Goal: Task Accomplishment & Management: Complete application form

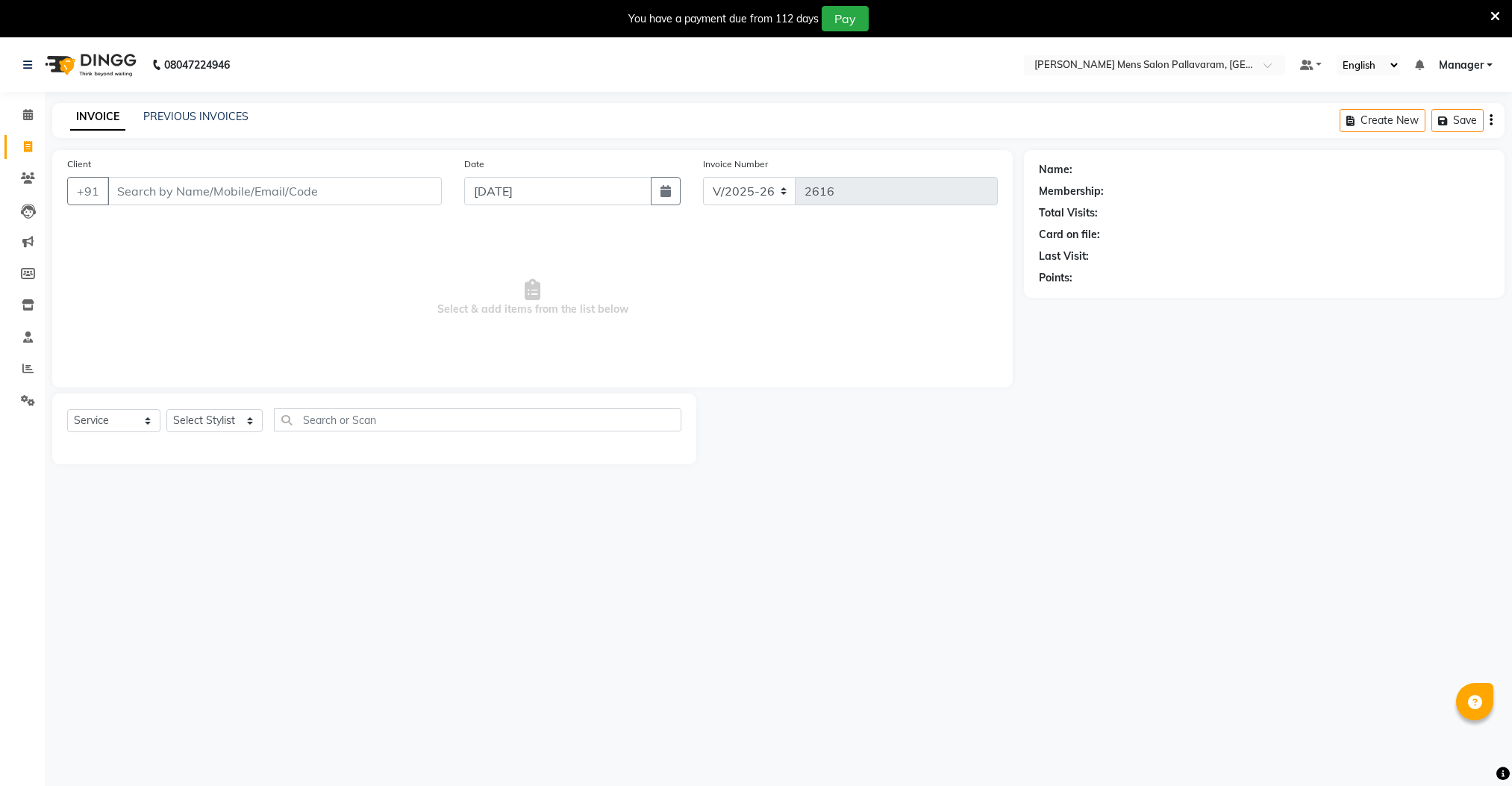
select select "8211"
select select "service"
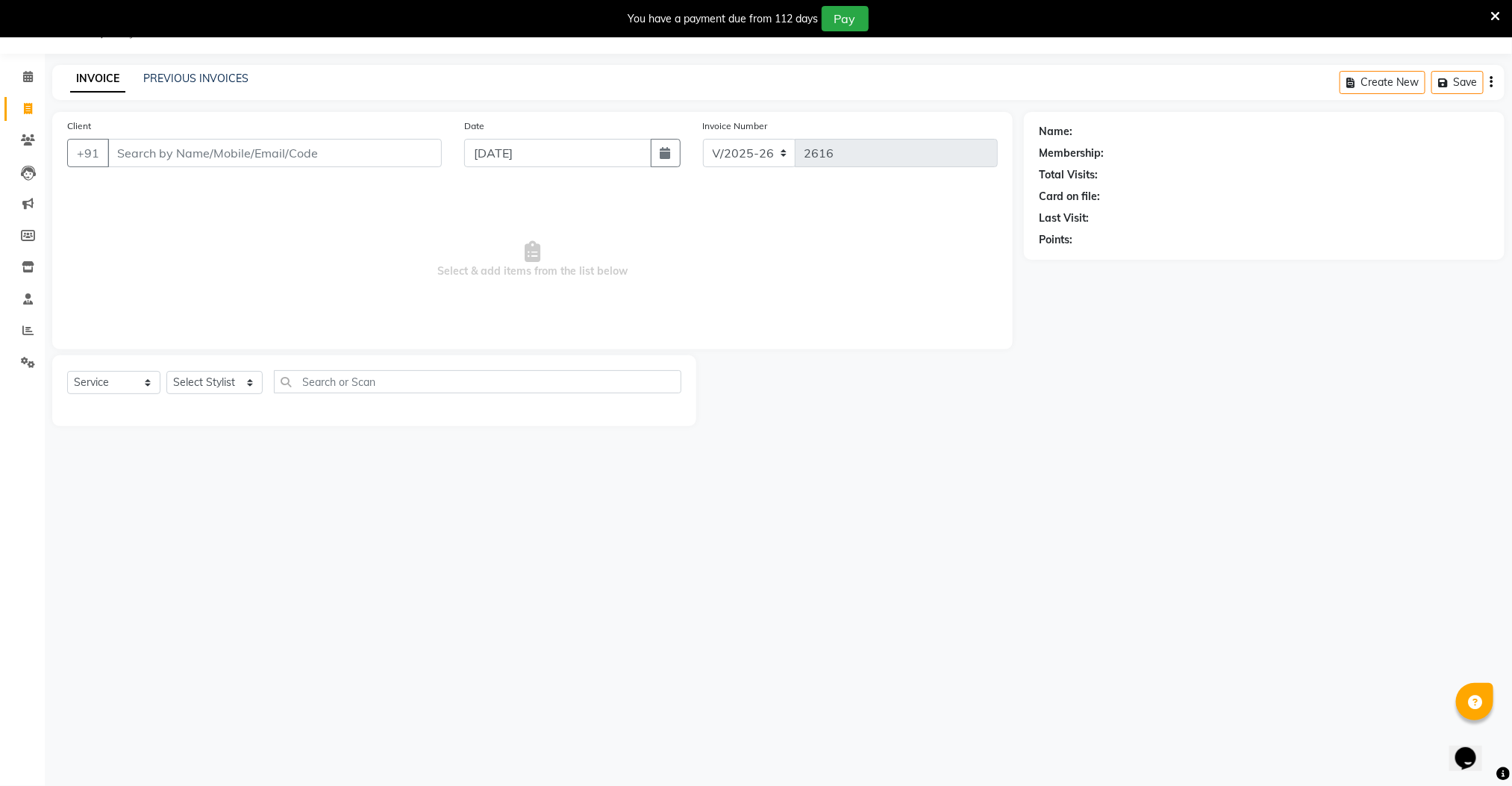
click at [139, 150] on input "Client" at bounding box center [275, 152] width 334 height 28
click at [209, 148] on input "Client" at bounding box center [275, 152] width 334 height 28
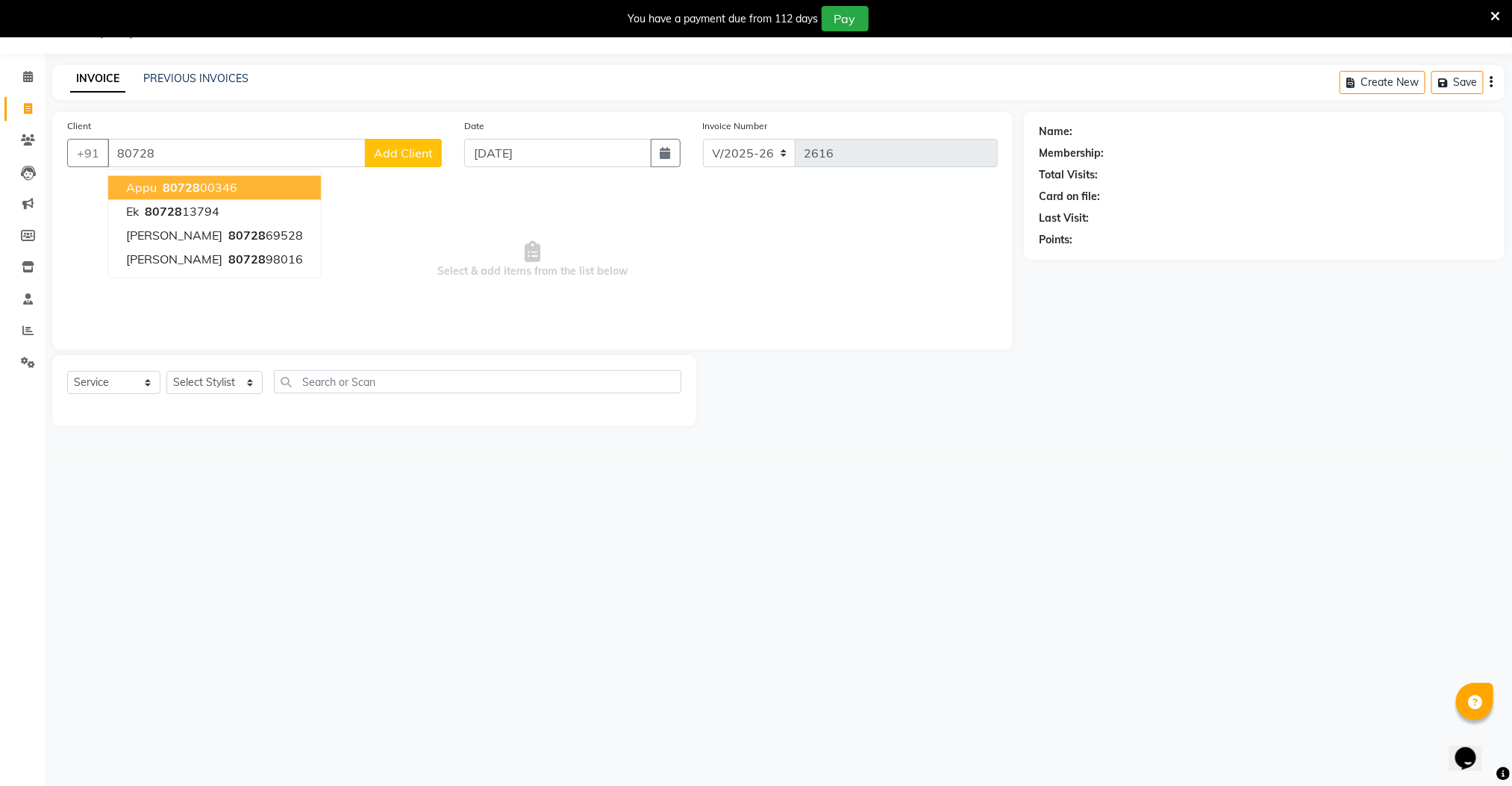
click at [234, 190] on ngb-highlight "80728 00346" at bounding box center [198, 187] width 78 height 15
type input "8072800346"
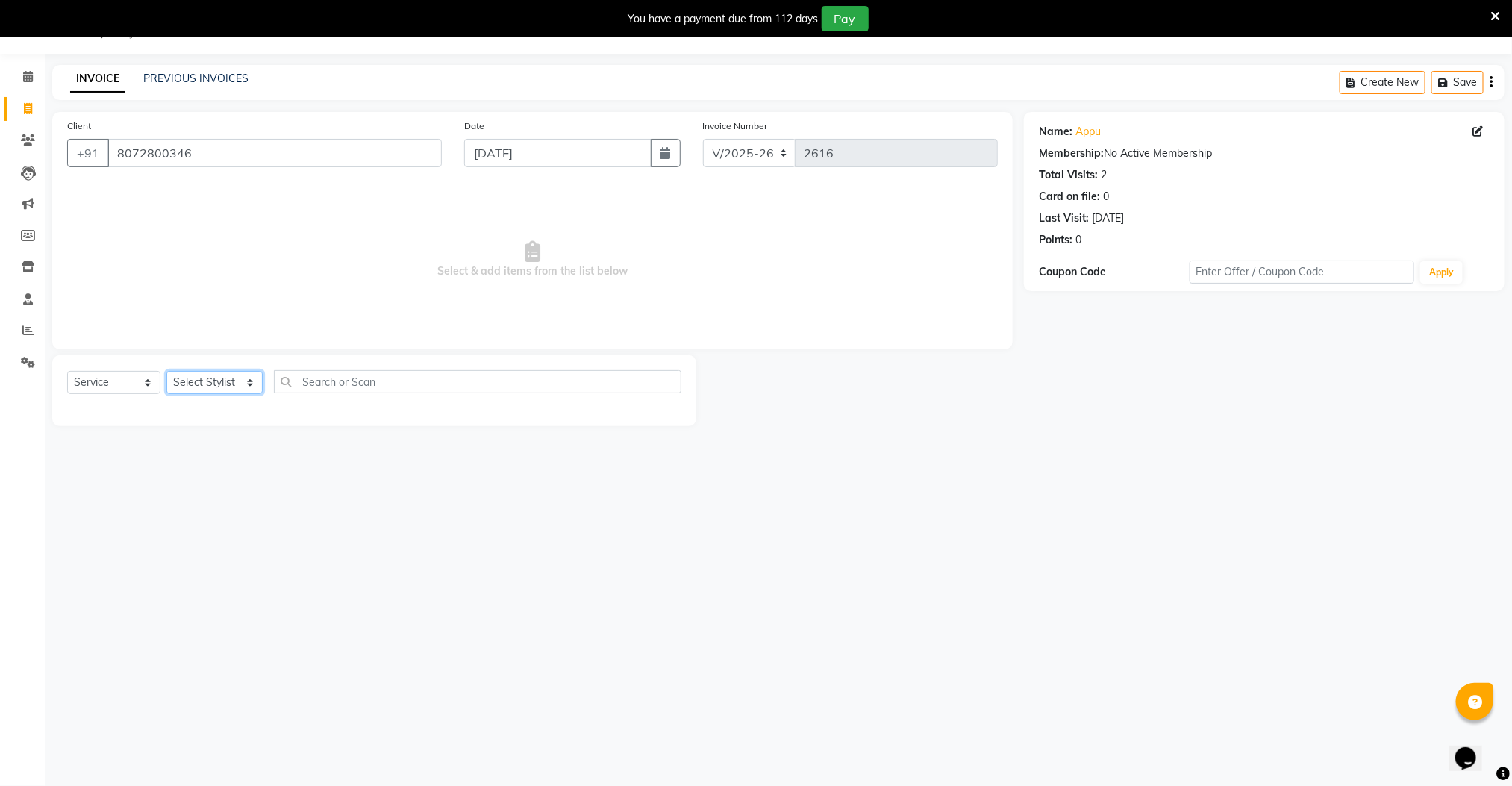
click at [220, 386] on select "Select Stylist Manager [PERSON_NAME] [PERSON_NAME] [PERSON_NAME]" at bounding box center [214, 382] width 97 height 23
select select "89182"
click at [166, 371] on select "Select Stylist Manager [PERSON_NAME] [PERSON_NAME] [PERSON_NAME]" at bounding box center [214, 382] width 97 height 23
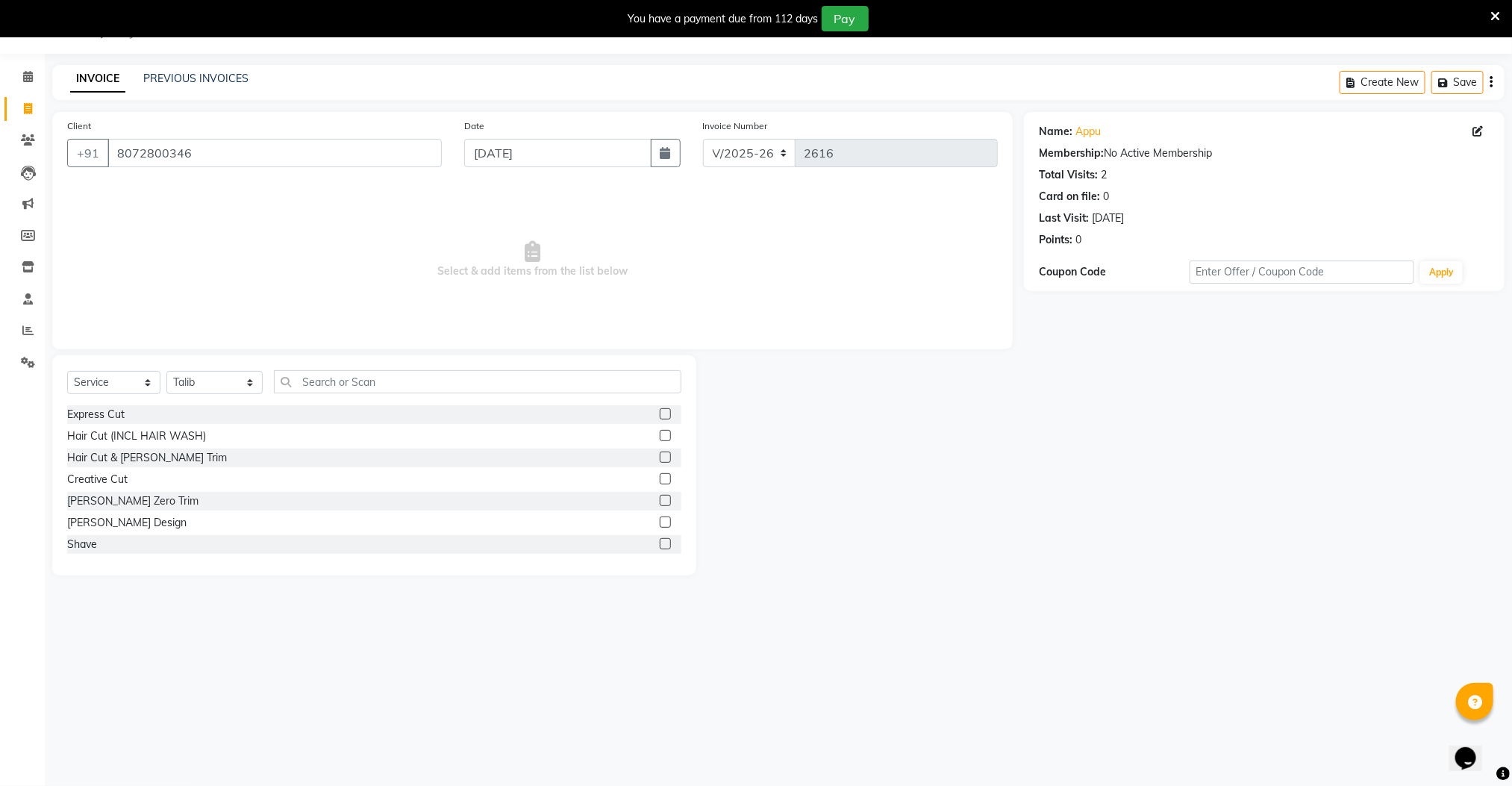
click at [660, 453] on label at bounding box center [665, 457] width 11 height 11
click at [660, 453] on input "checkbox" at bounding box center [665, 458] width 10 height 10
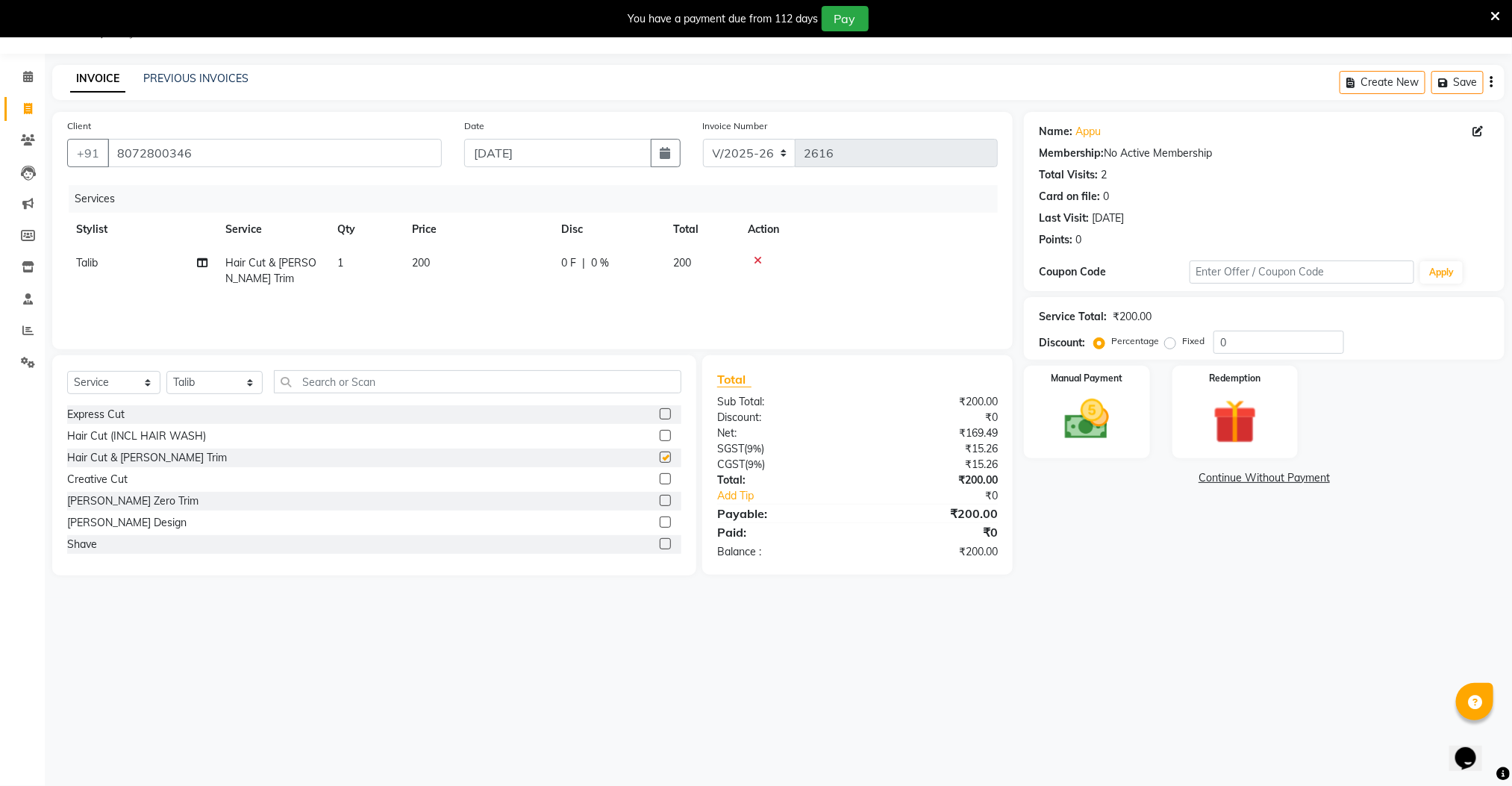
checkbox input "false"
click at [1077, 432] on img at bounding box center [1086, 419] width 75 height 53
drag, startPoint x: 1147, startPoint y: 479, endPoint x: 1154, endPoint y: 493, distance: 15.7
click at [1147, 480] on span "UPI" at bounding box center [1144, 478] width 23 height 17
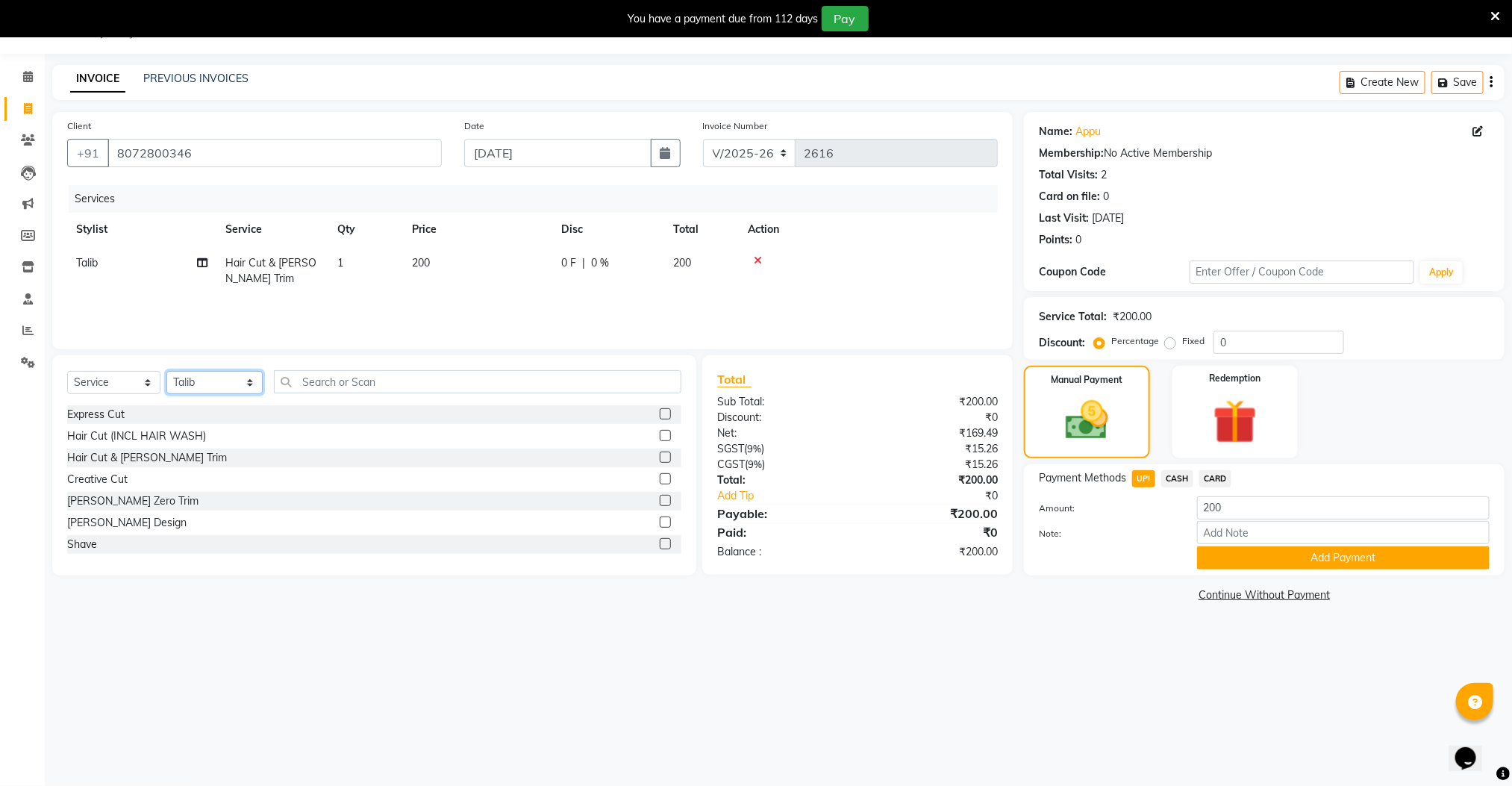
click at [206, 386] on select "Select Stylist Manager [PERSON_NAME] [PERSON_NAME] [PERSON_NAME]" at bounding box center [214, 382] width 97 height 23
select select "78843"
click at [166, 371] on select "Select Stylist Manager [PERSON_NAME] [PERSON_NAME] [PERSON_NAME]" at bounding box center [214, 382] width 97 height 23
click at [660, 412] on label at bounding box center [665, 413] width 11 height 11
click at [660, 412] on input "checkbox" at bounding box center [665, 415] width 10 height 10
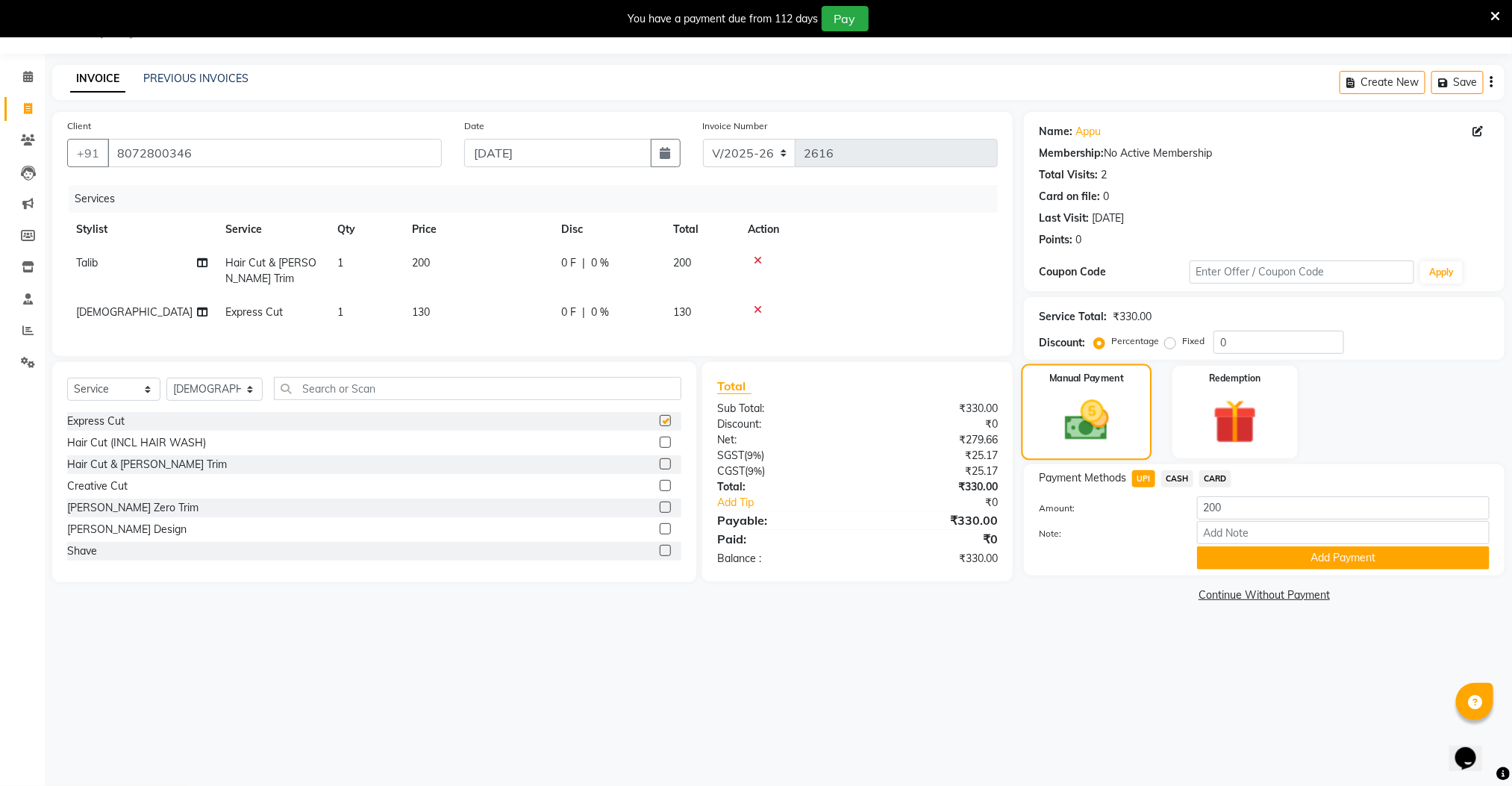
checkbox input "false"
click at [1177, 477] on span "CASH" at bounding box center [1178, 478] width 32 height 17
drag, startPoint x: 1238, startPoint y: 508, endPoint x: 1159, endPoint y: 487, distance: 81.7
click at [1139, 505] on div "Amount: 330" at bounding box center [1264, 508] width 473 height 25
type input "130"
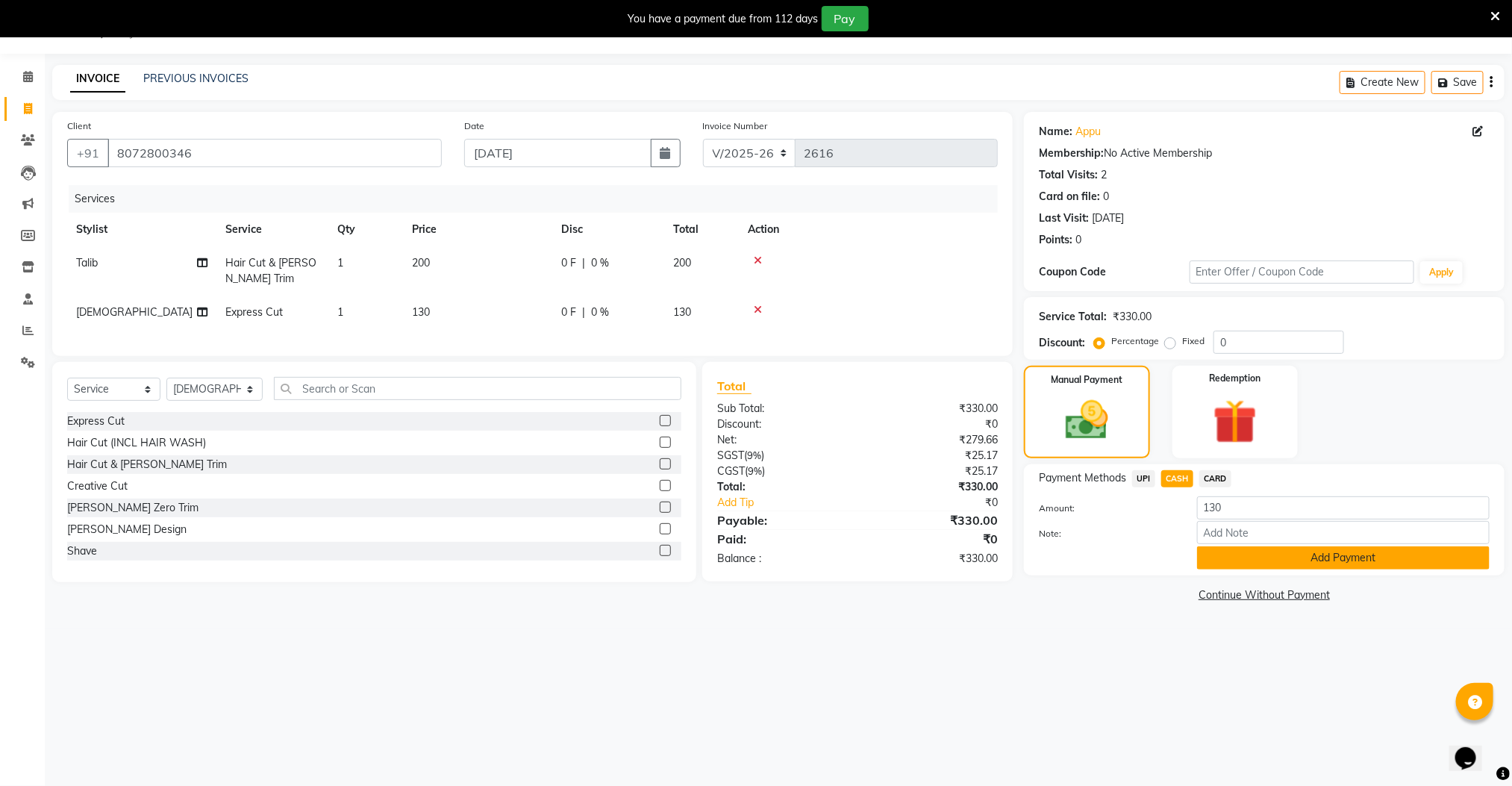
click at [1328, 565] on button "Add Payment" at bounding box center [1344, 557] width 293 height 23
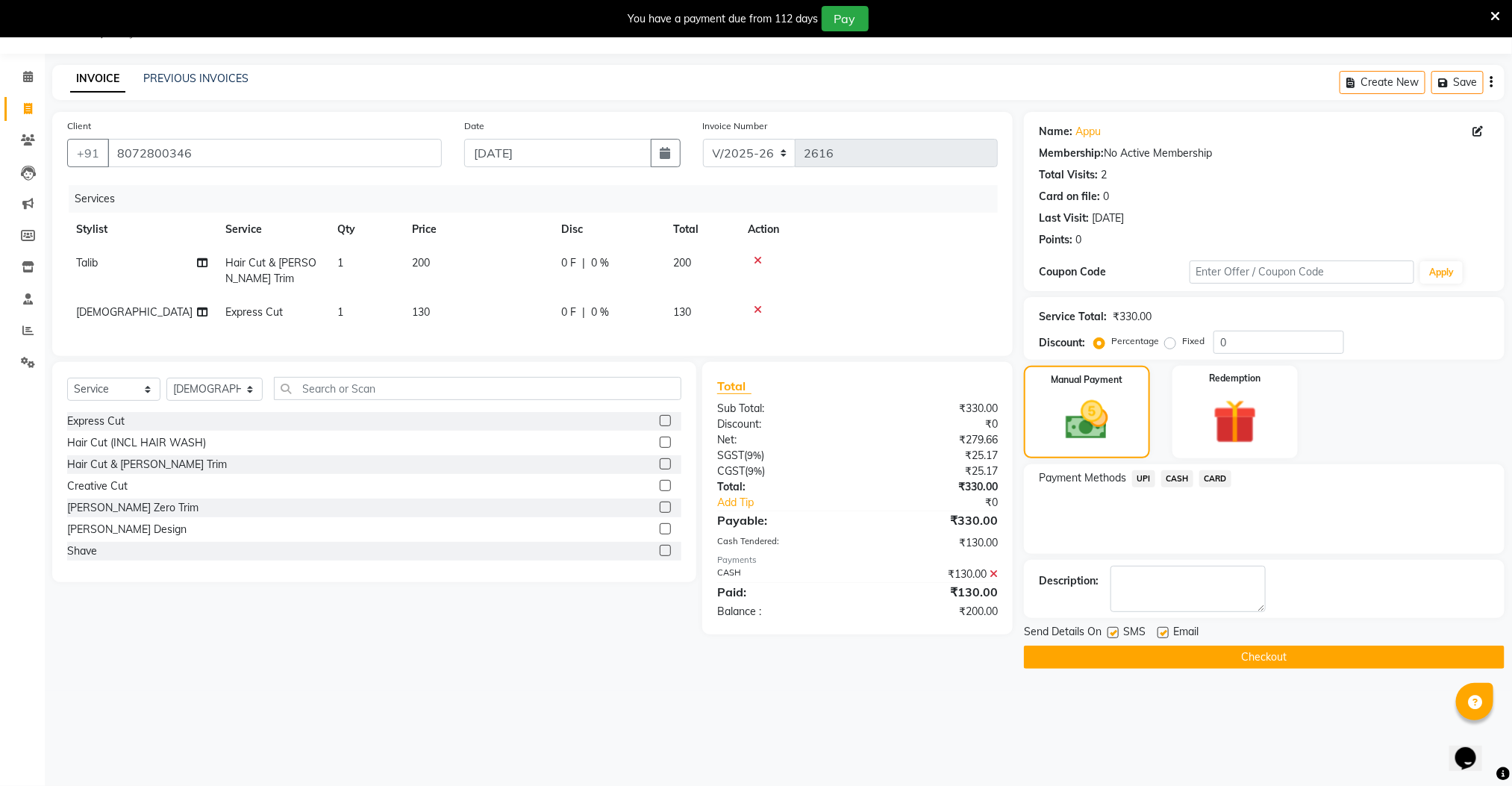
click at [1141, 475] on span "UPI" at bounding box center [1144, 478] width 23 height 17
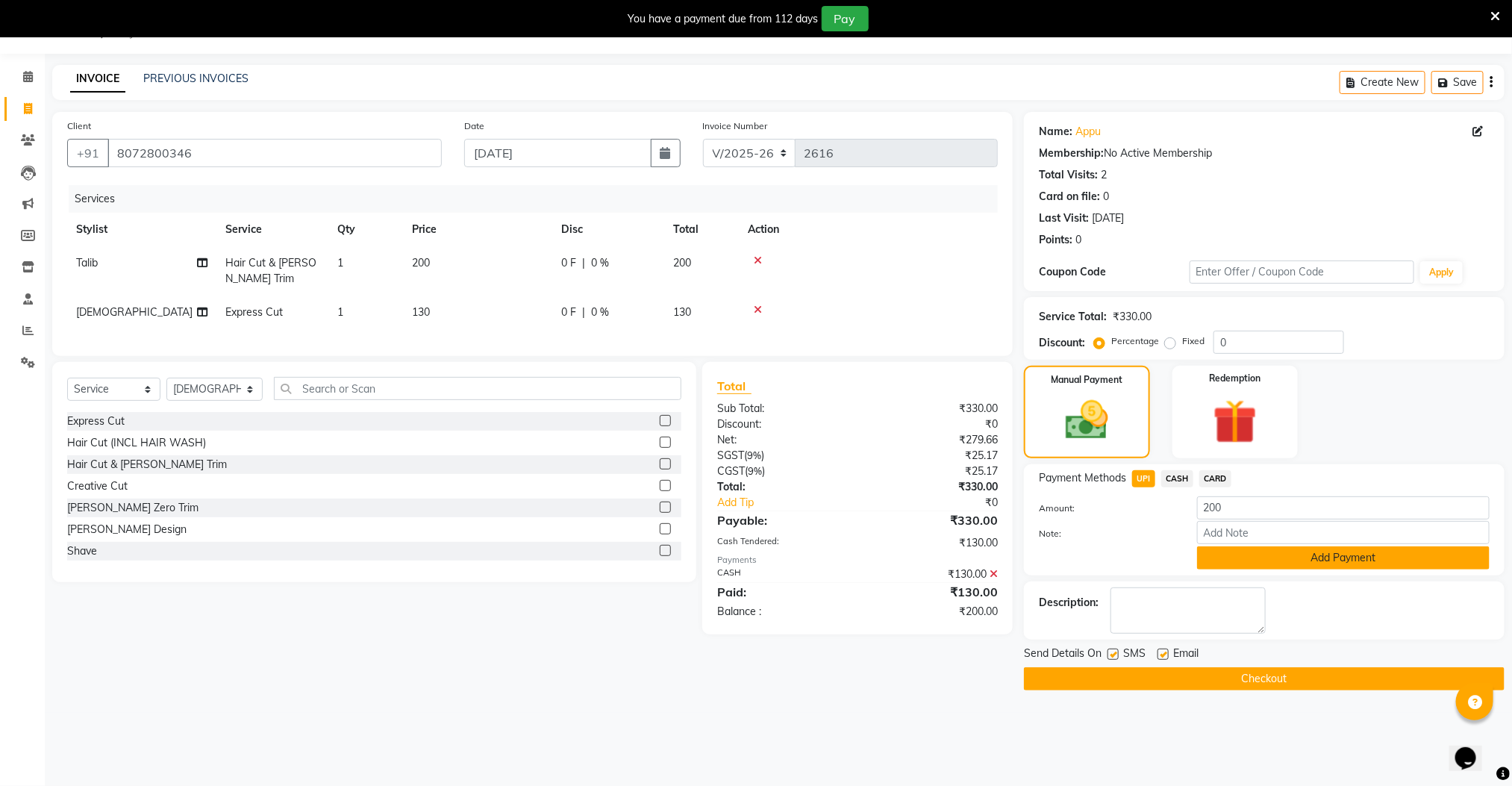
click at [1246, 548] on button "Add Payment" at bounding box center [1344, 557] width 293 height 23
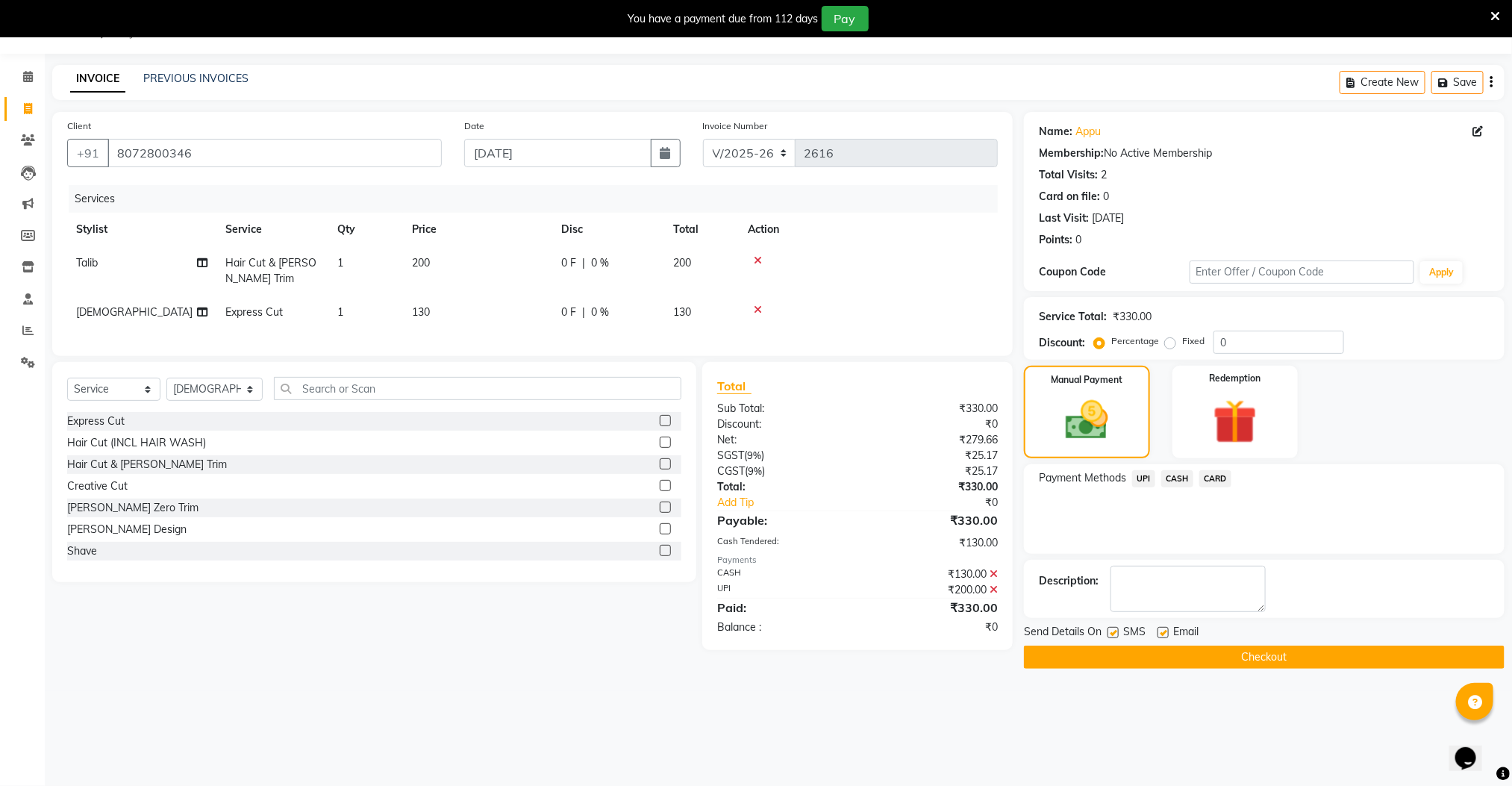
click at [1258, 658] on button "Checkout" at bounding box center [1264, 657] width 481 height 23
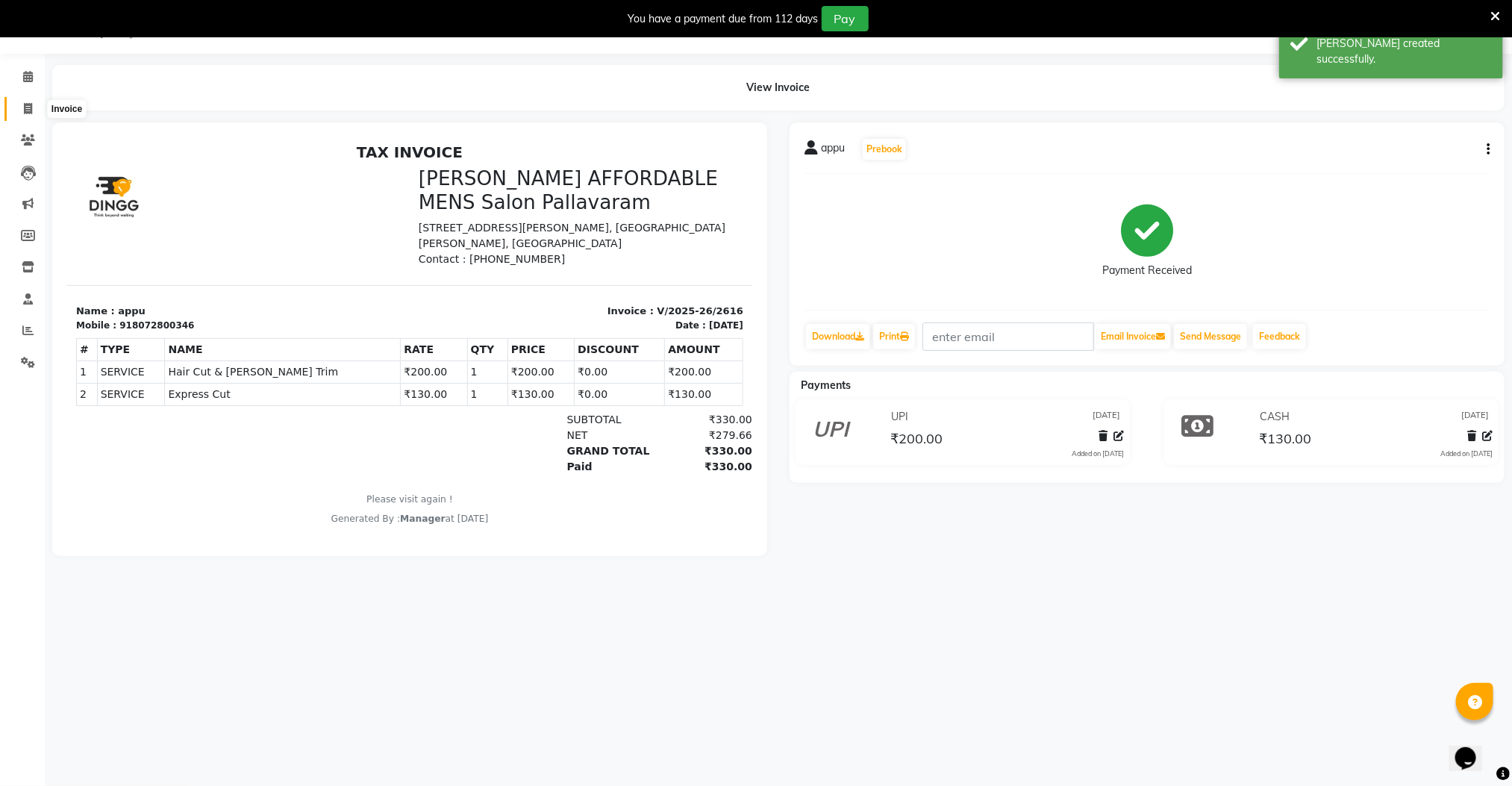
click at [25, 108] on icon at bounding box center [28, 107] width 8 height 11
select select "service"
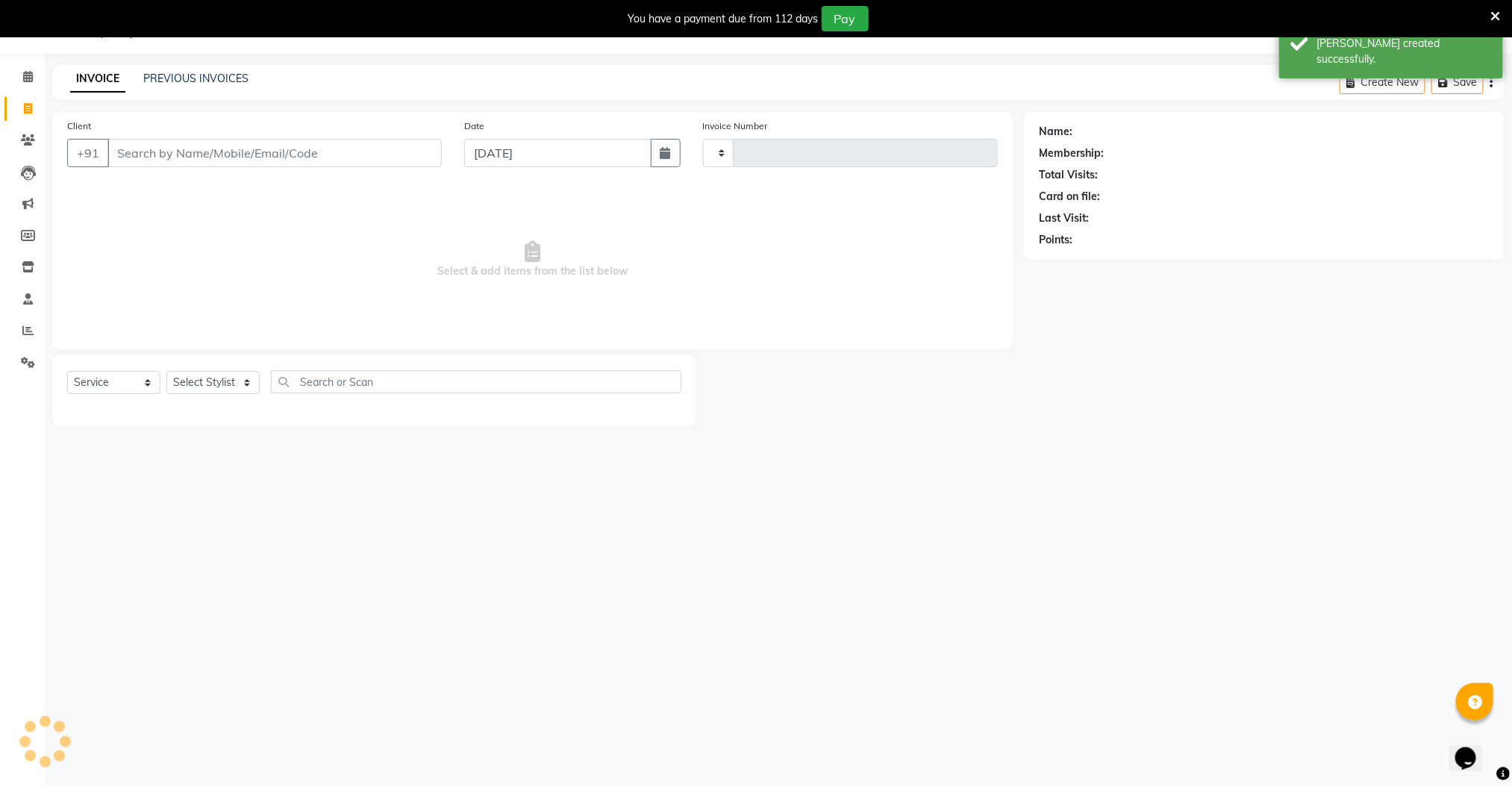
type input "2617"
select select "8211"
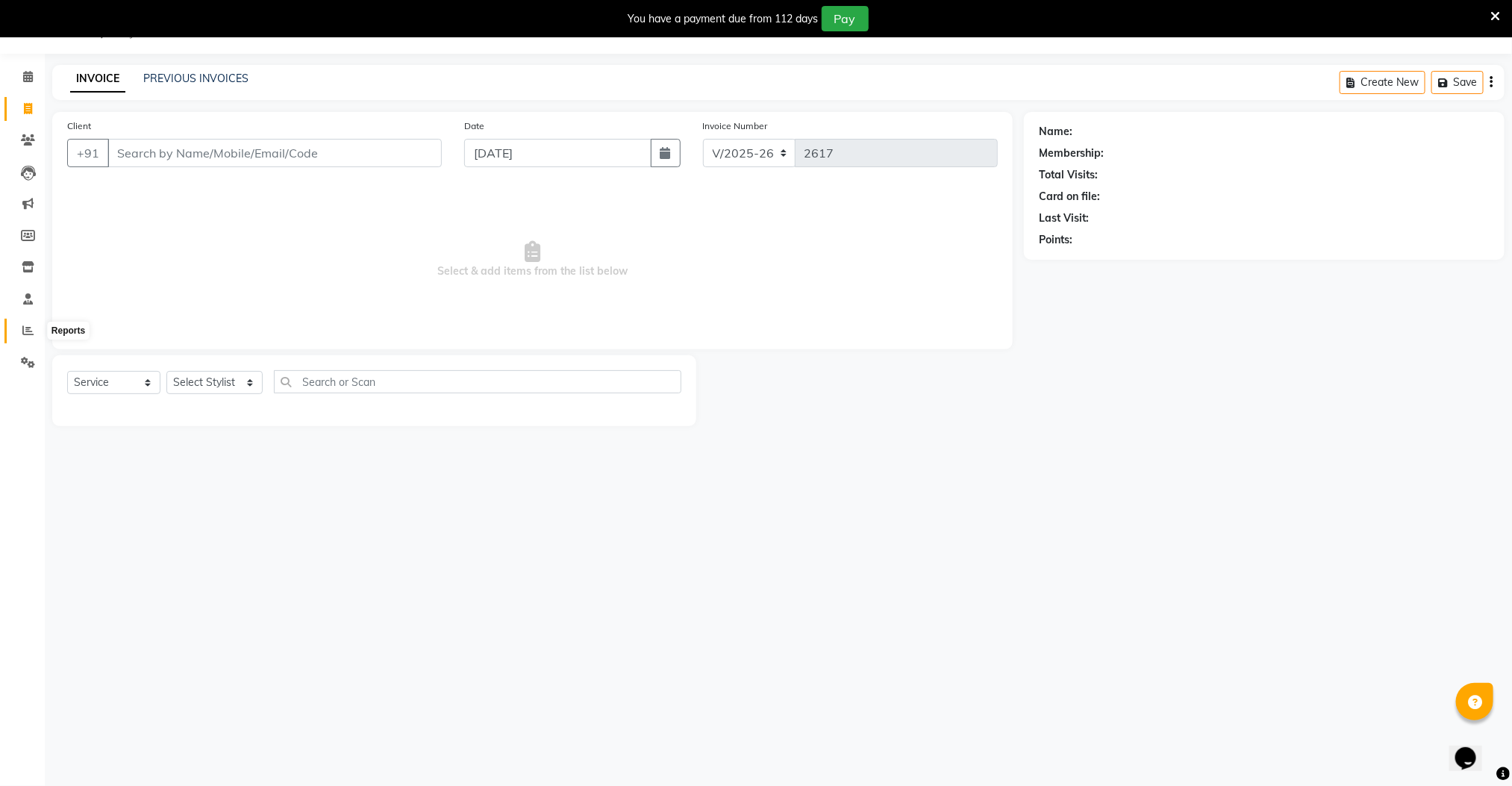
click at [31, 329] on icon at bounding box center [27, 329] width 11 height 11
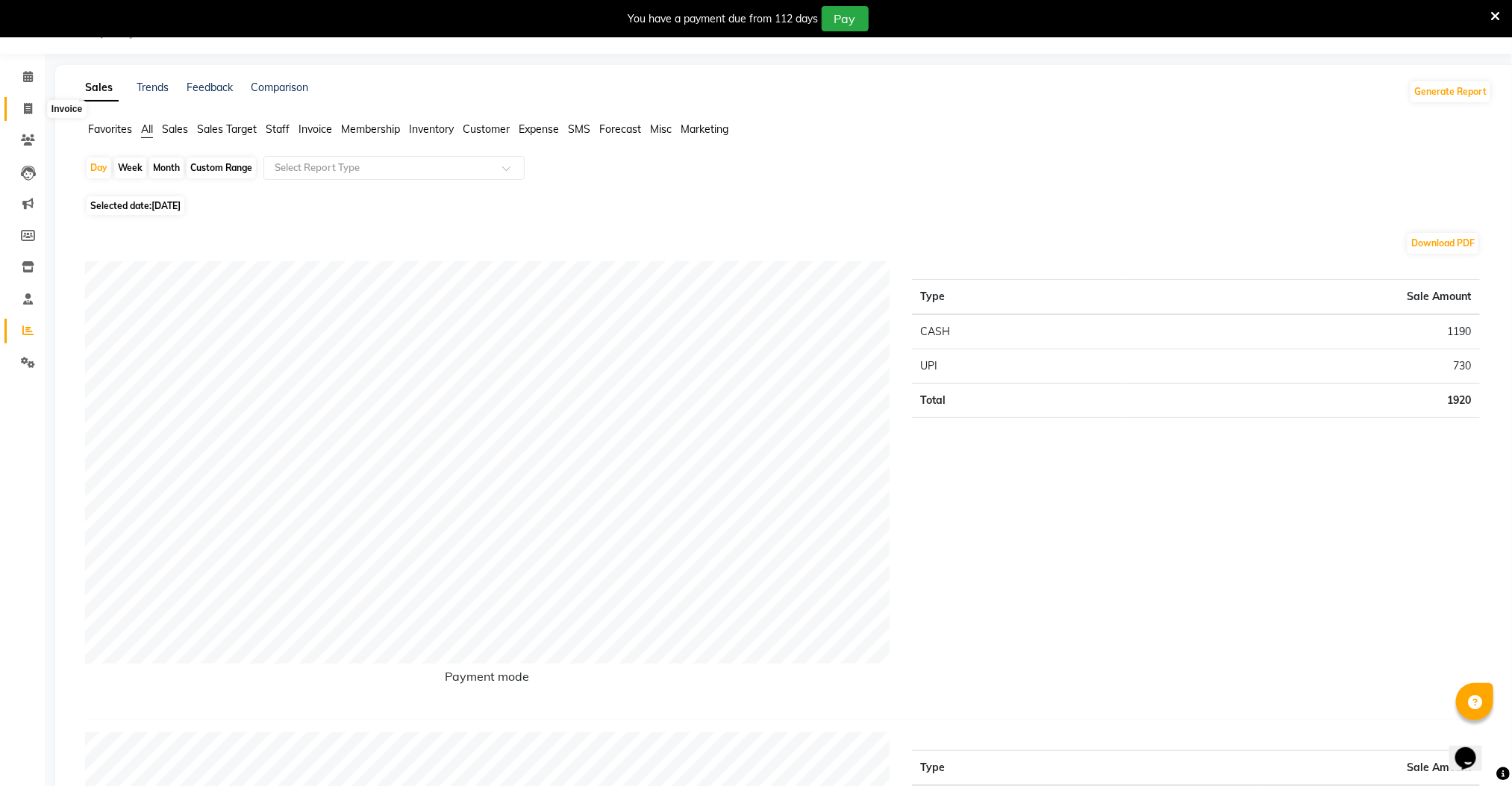
click at [25, 107] on icon at bounding box center [28, 107] width 8 height 11
select select "8211"
select select "service"
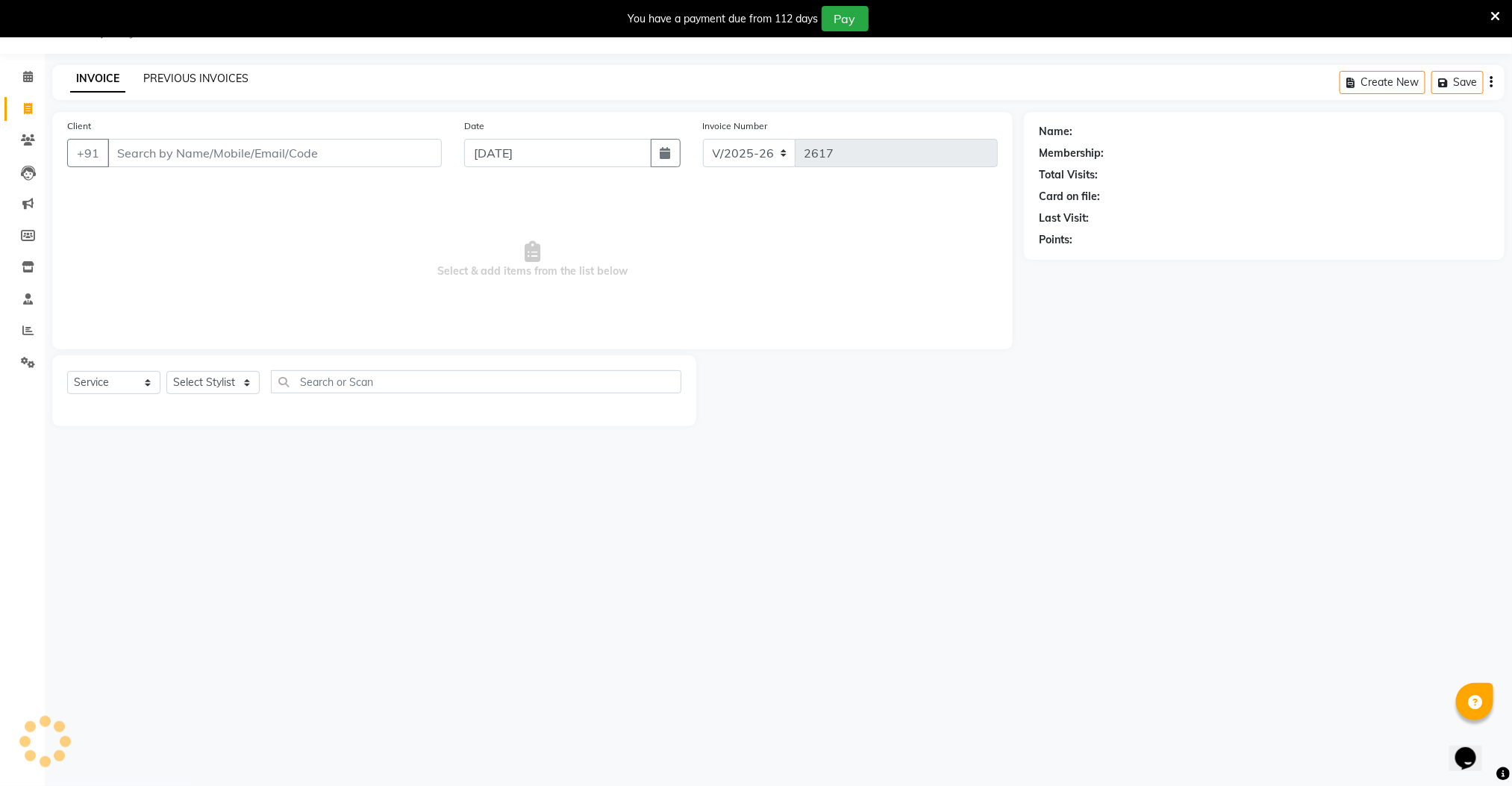
click at [216, 76] on link "PREVIOUS INVOICES" at bounding box center [196, 78] width 106 height 13
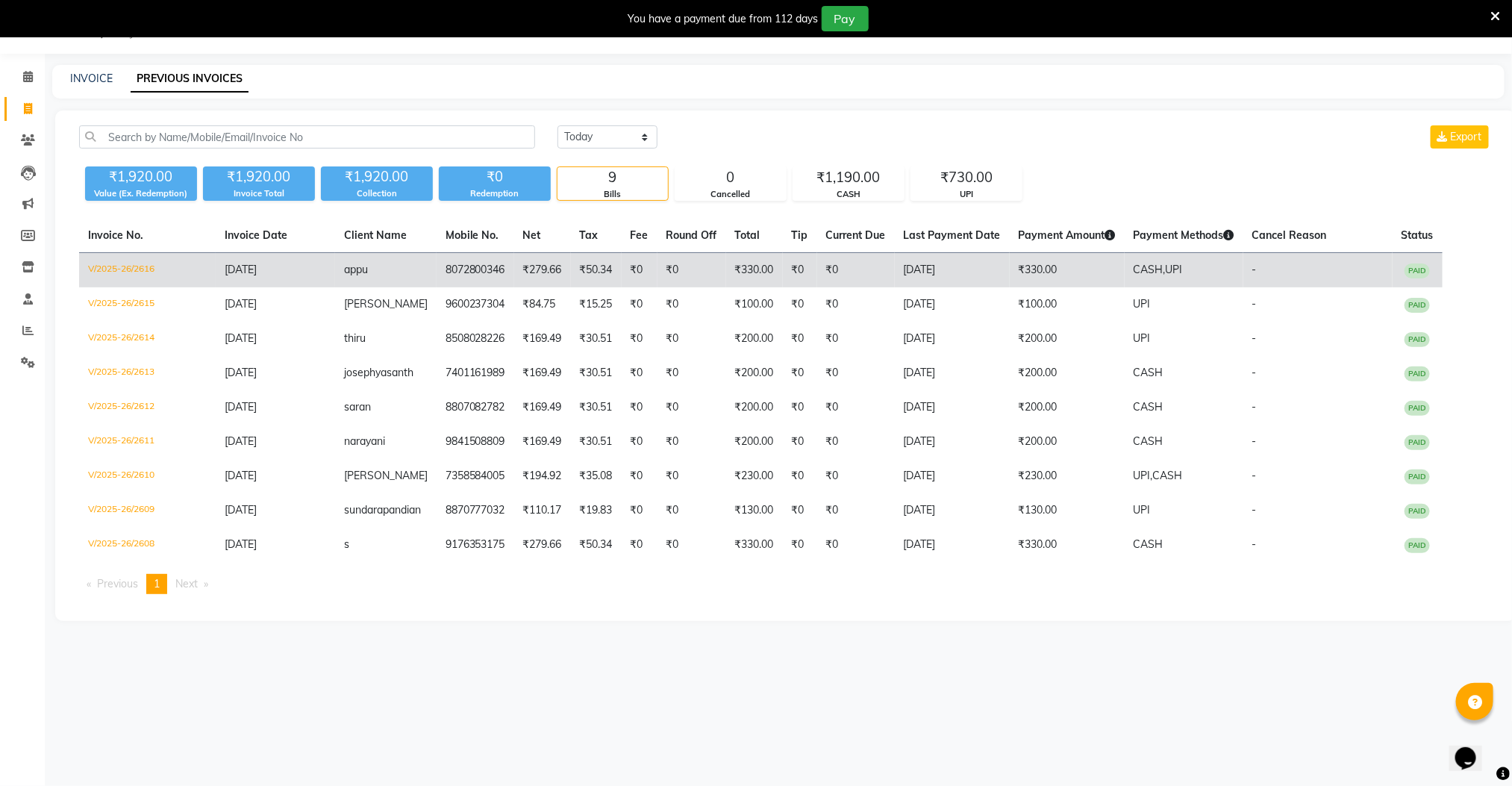
click at [1145, 272] on span "CASH," at bounding box center [1150, 269] width 32 height 13
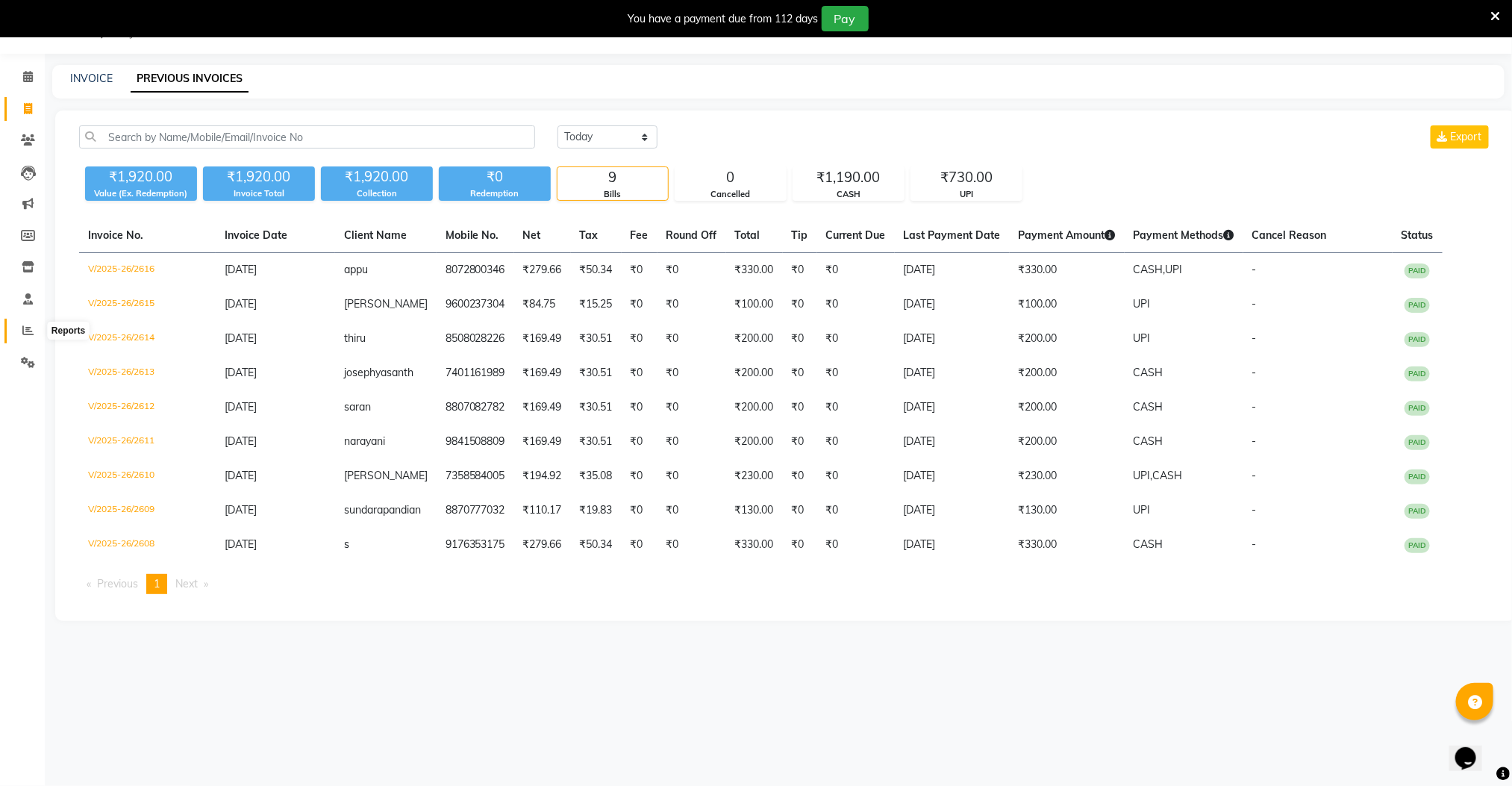
click at [23, 334] on icon at bounding box center [27, 329] width 11 height 11
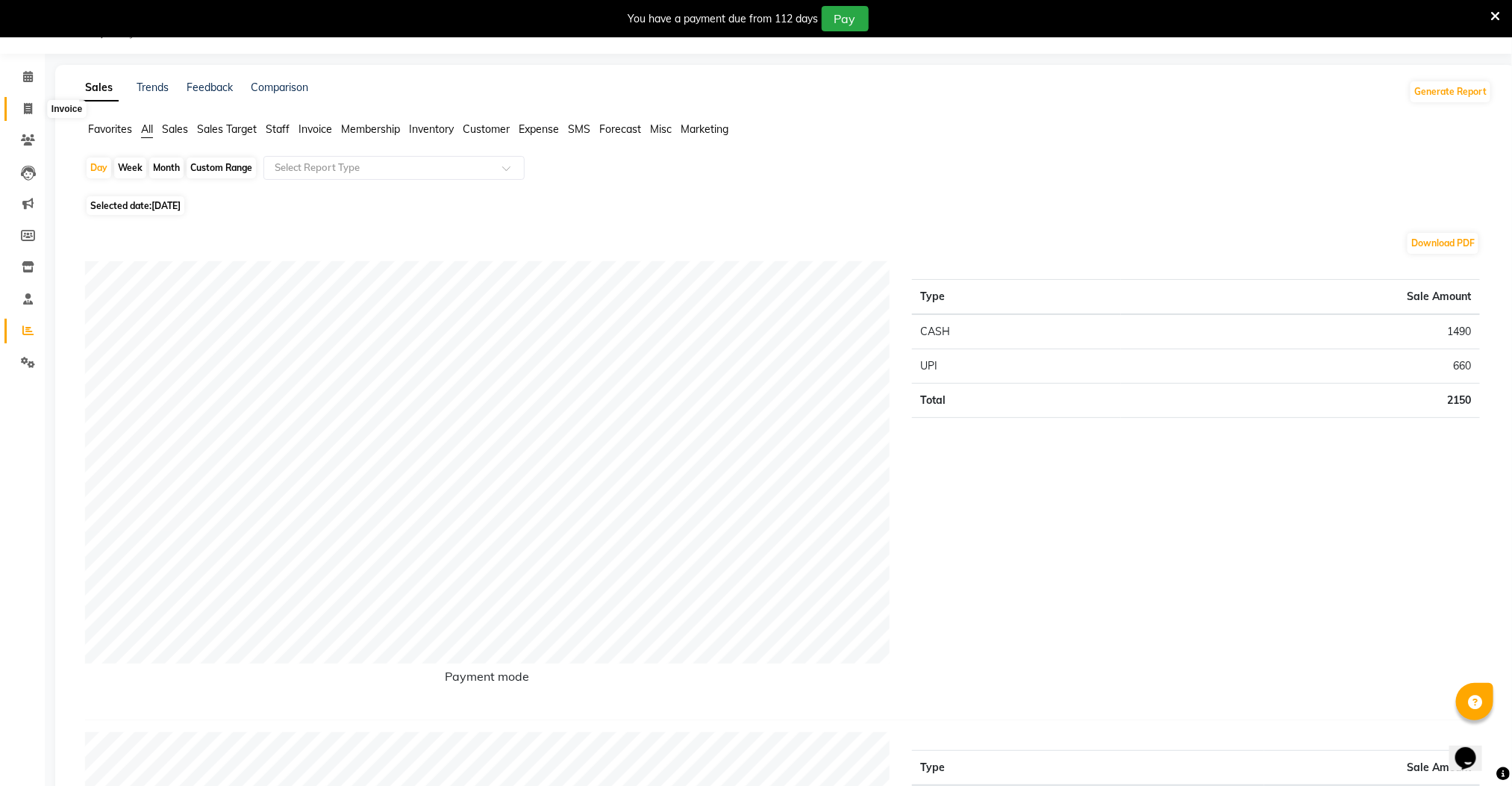
click at [29, 109] on icon at bounding box center [28, 107] width 8 height 11
select select "service"
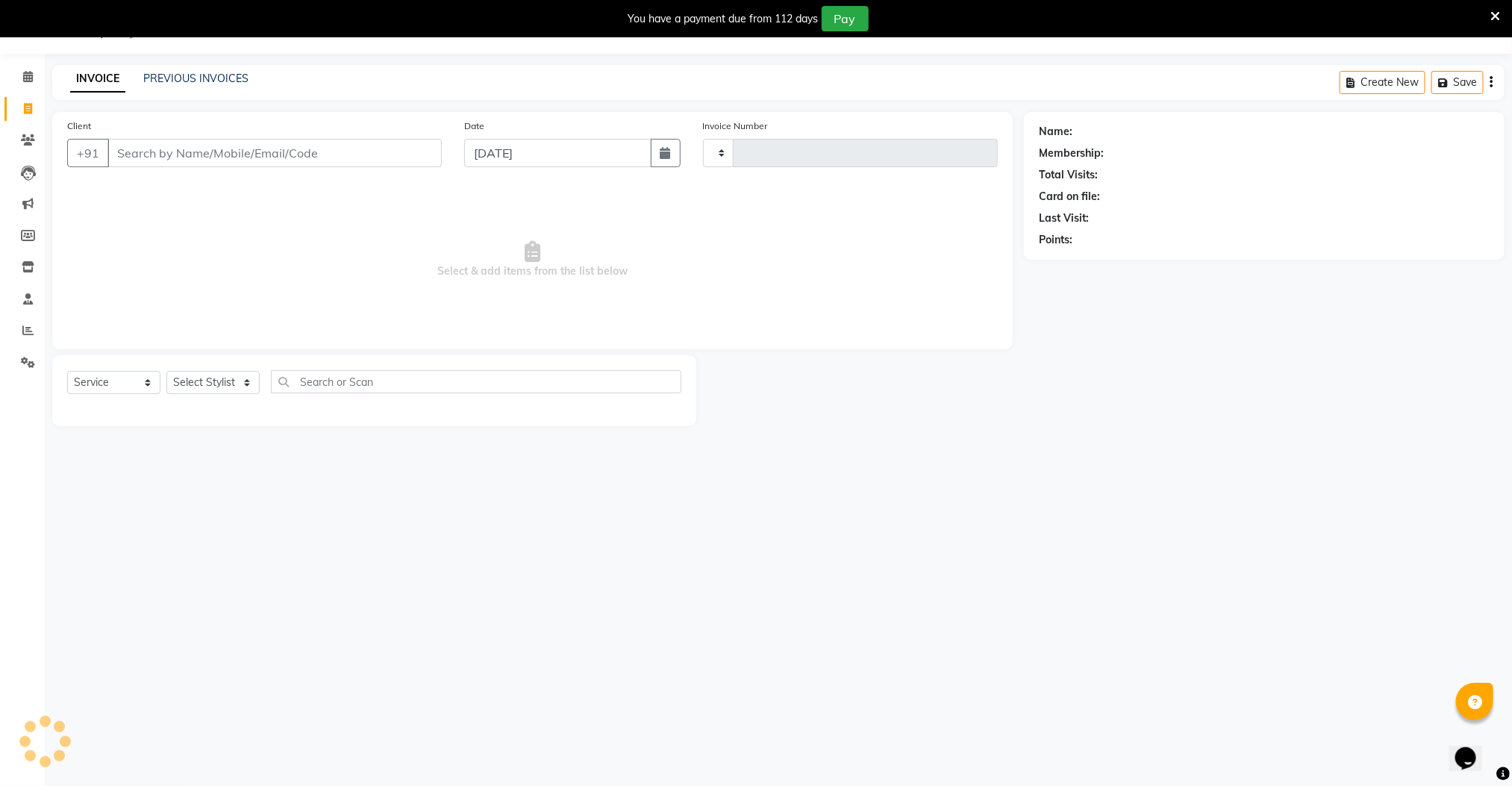
type input "2618"
select select "8211"
click at [25, 329] on icon at bounding box center [27, 329] width 11 height 11
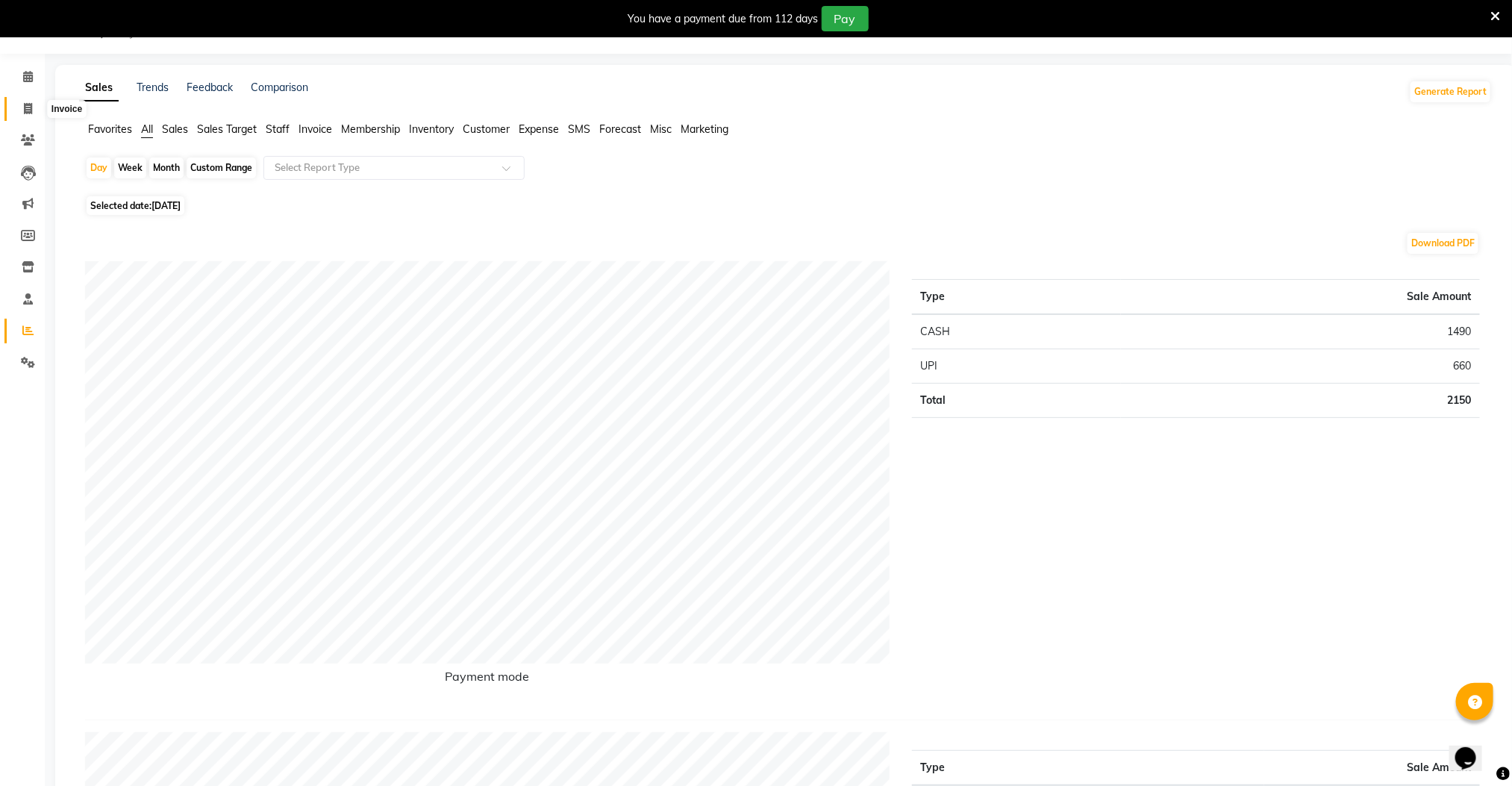
click at [25, 103] on icon at bounding box center [28, 107] width 8 height 11
select select "service"
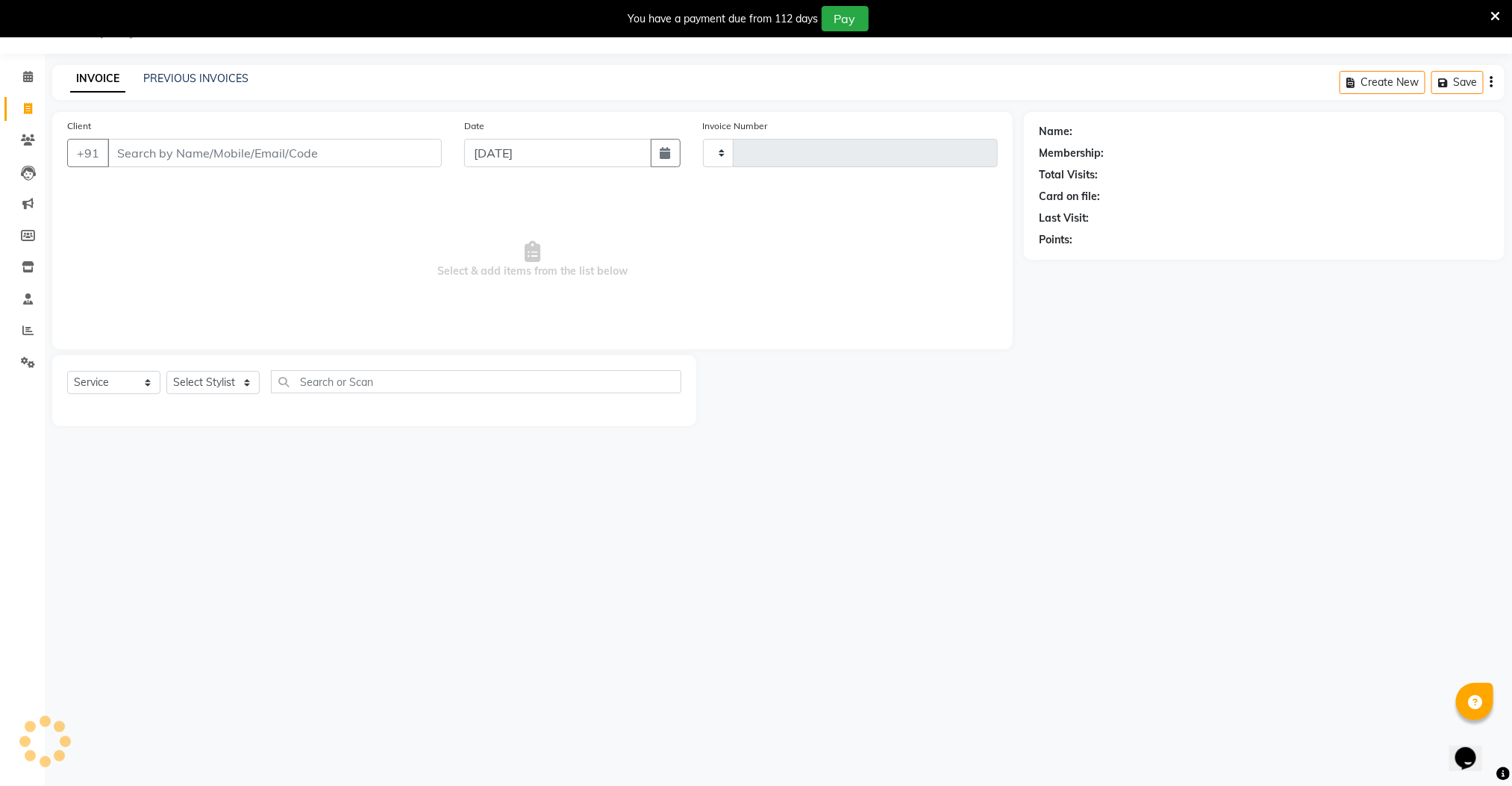
type input "2618"
select select "8211"
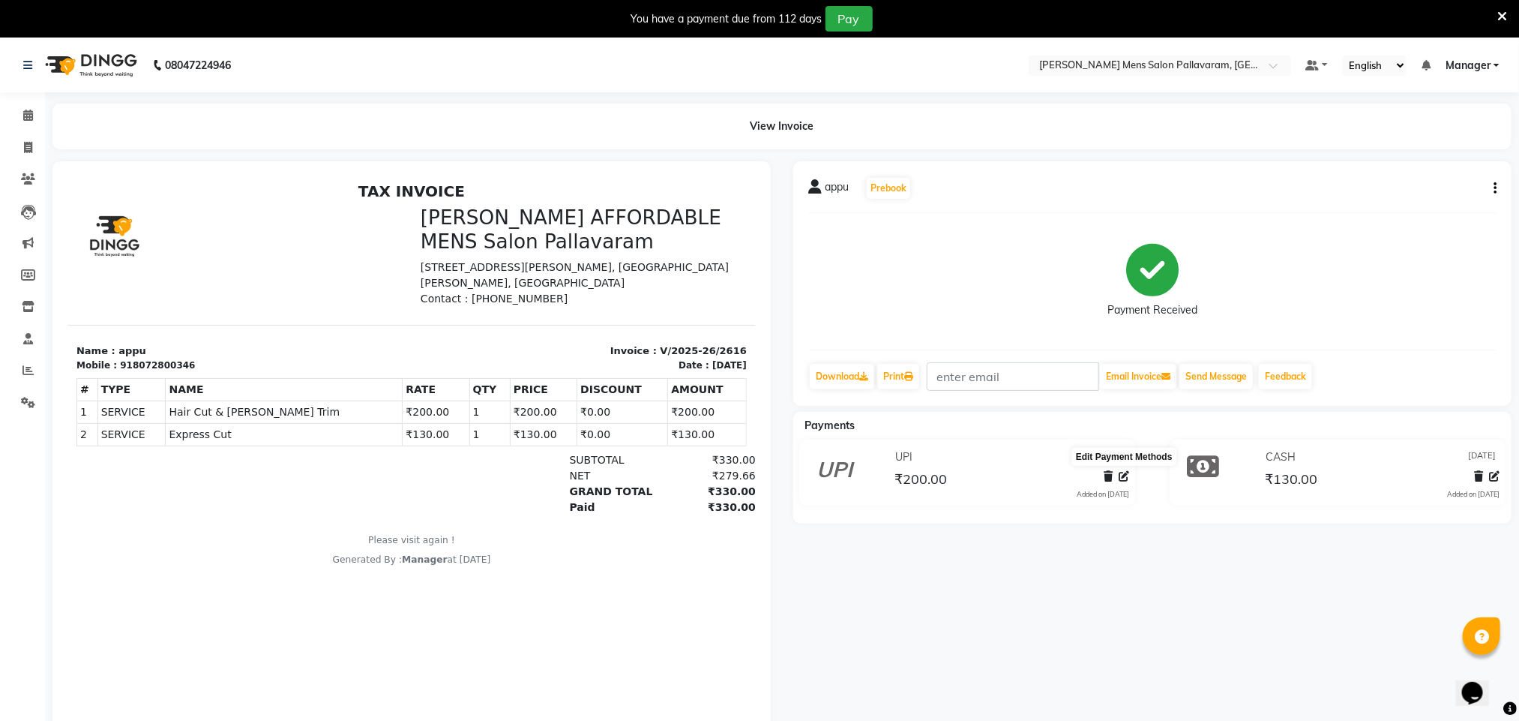
click at [748, 472] on icon at bounding box center [1124, 476] width 10 height 10
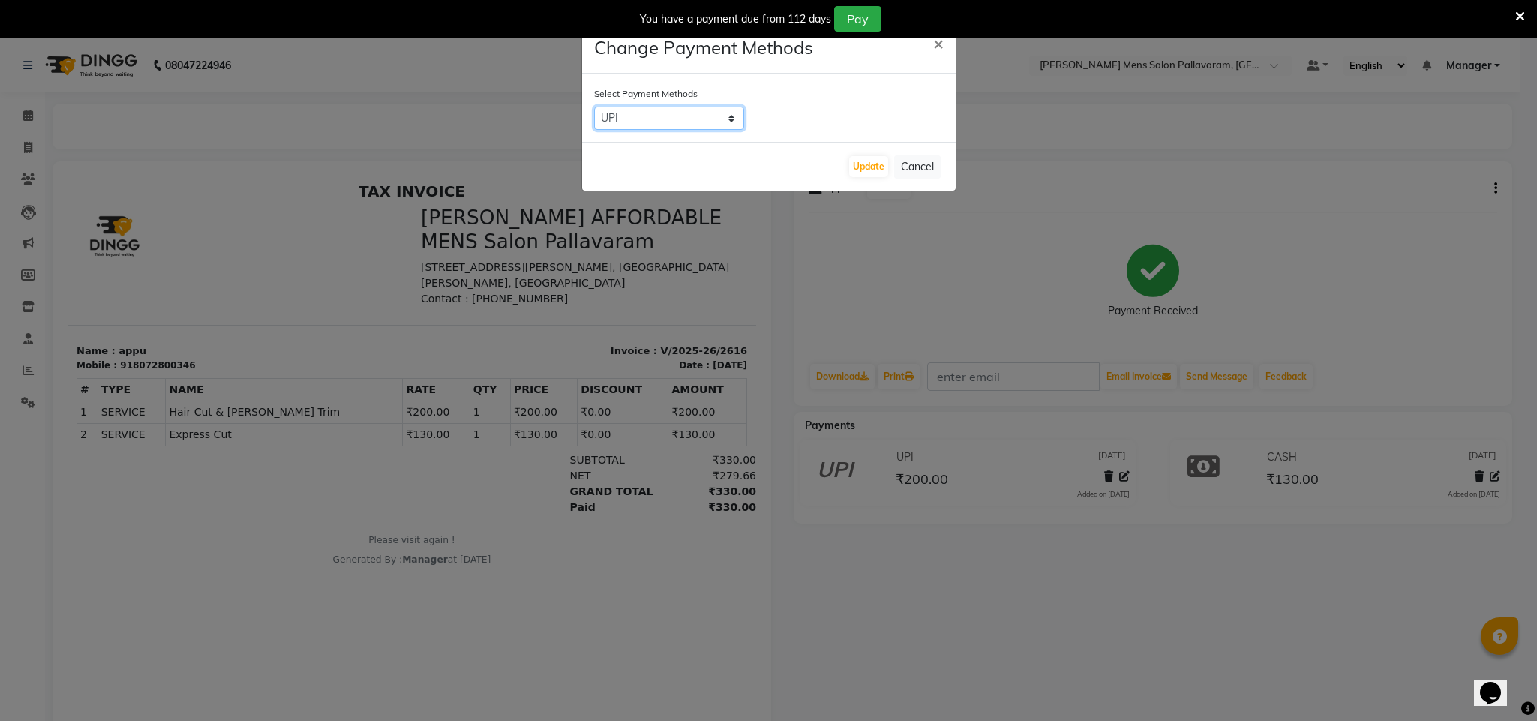
click at [712, 115] on select "UPI CASH CARD" at bounding box center [669, 117] width 150 height 23
select select "1"
click at [594, 106] on select "UPI CASH CARD" at bounding box center [669, 117] width 150 height 23
click at [748, 163] on button "Update" at bounding box center [868, 166] width 39 height 21
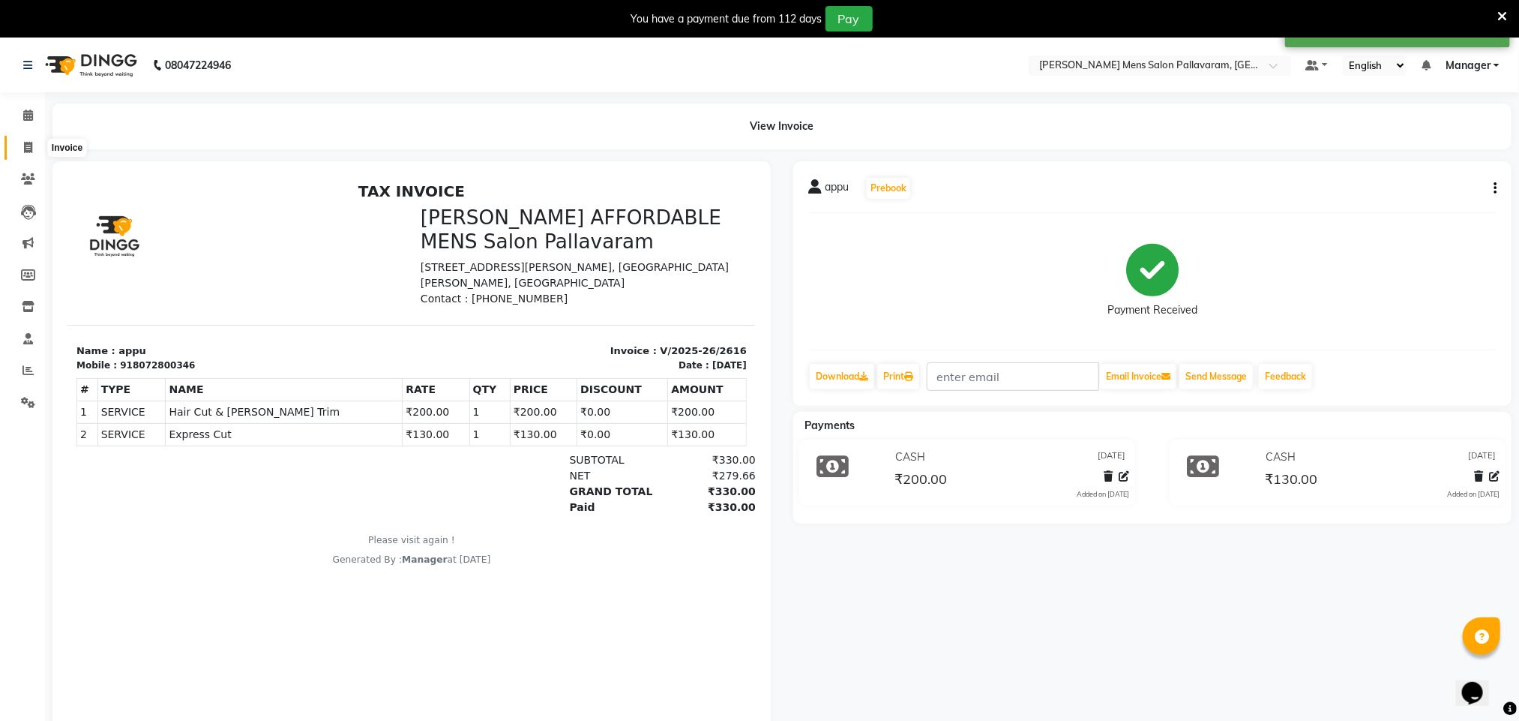
click at [31, 149] on icon at bounding box center [28, 147] width 8 height 11
select select "service"
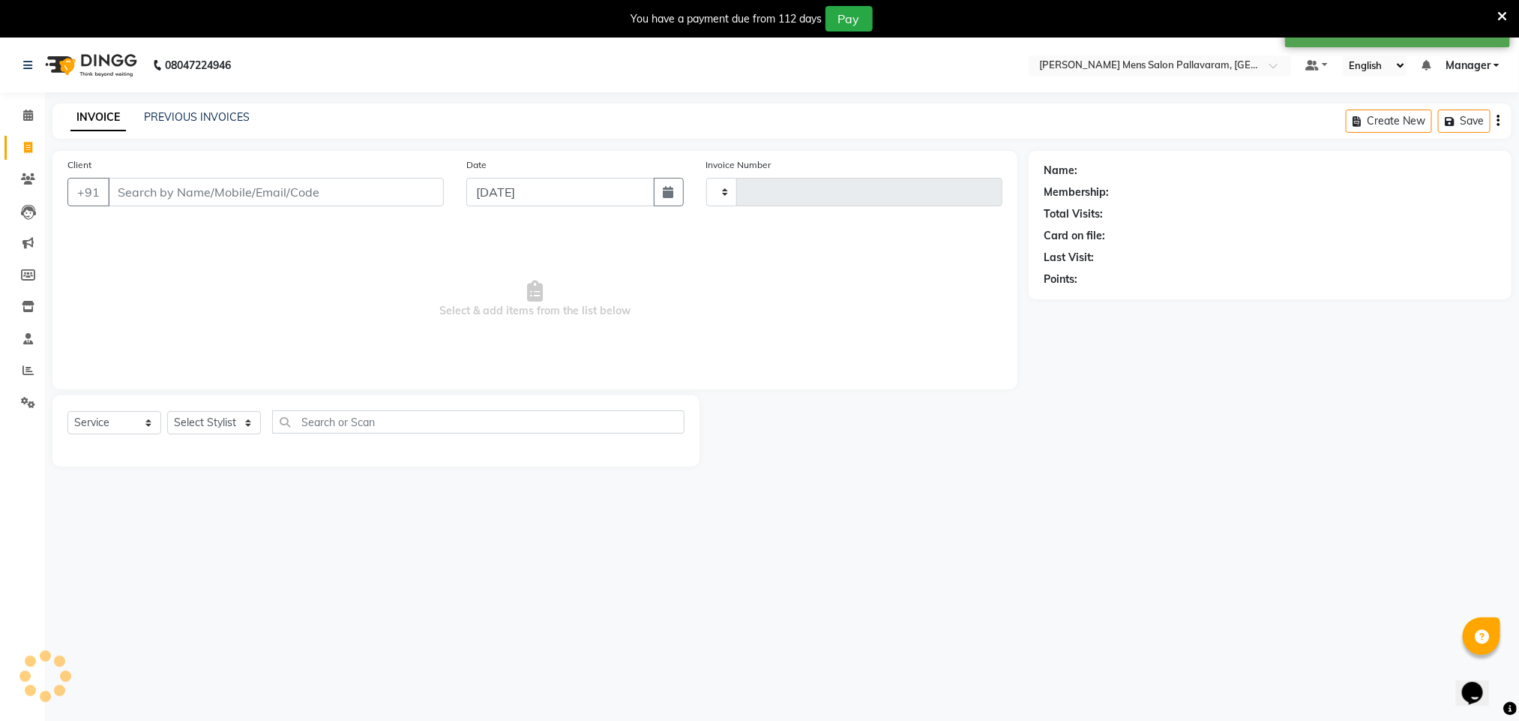
type input "2617"
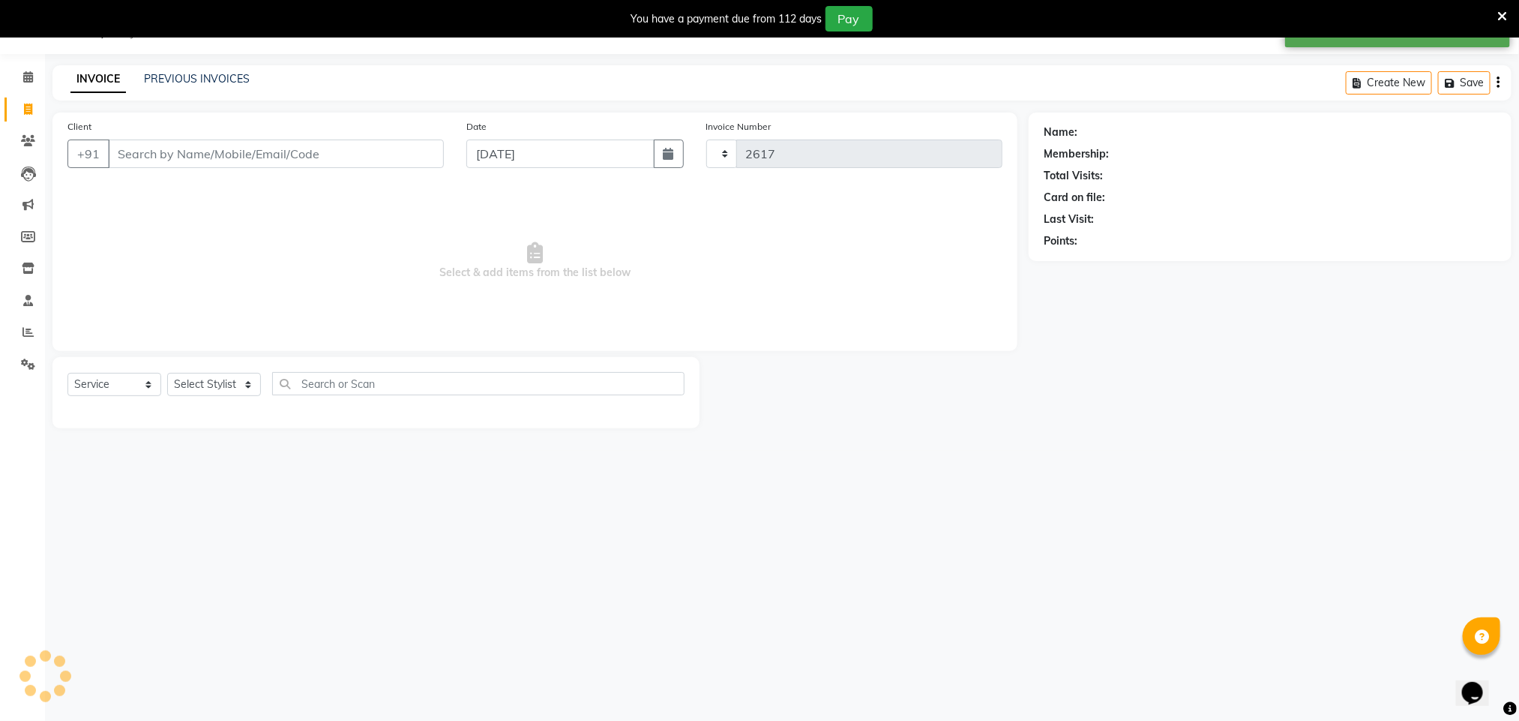
select select "8211"
click at [29, 328] on icon at bounding box center [27, 331] width 11 height 11
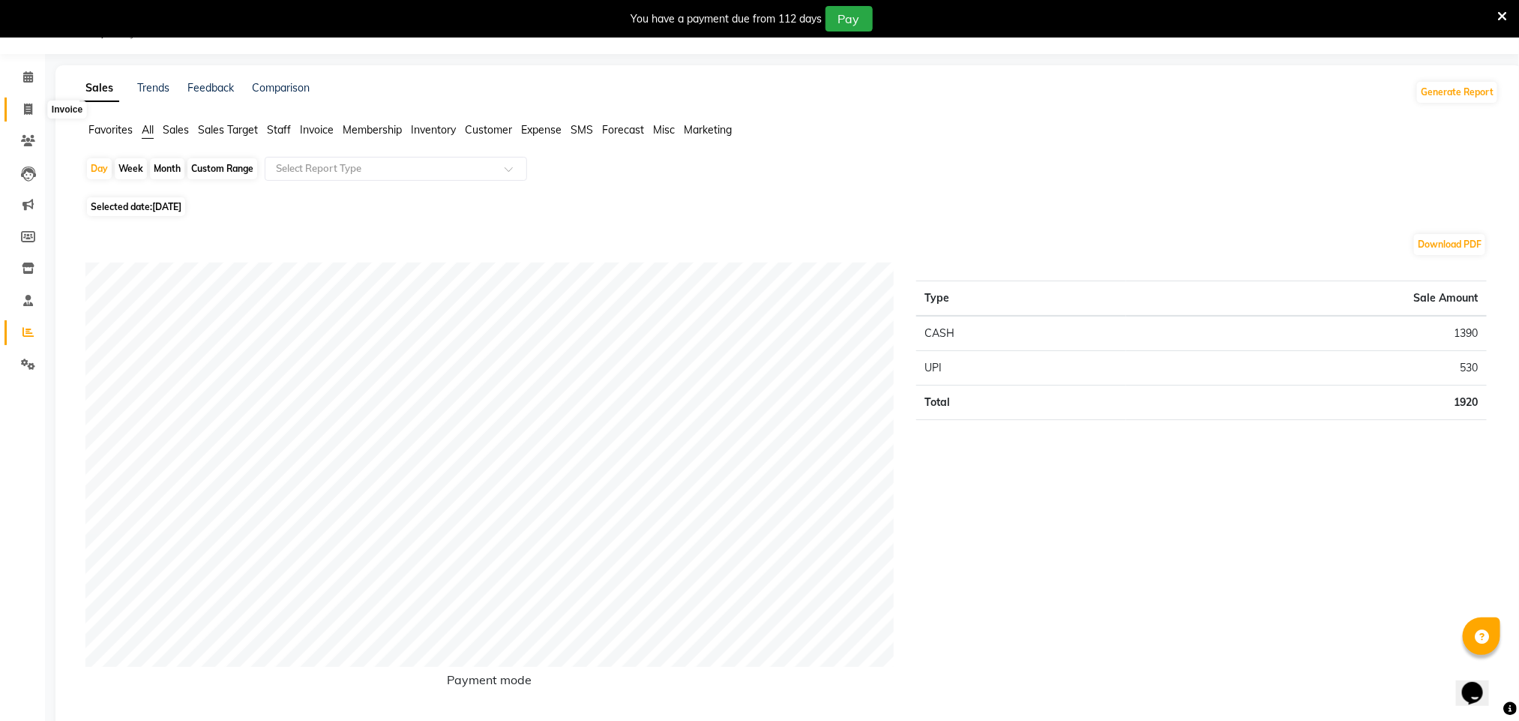
click at [22, 106] on span at bounding box center [28, 109] width 26 height 17
select select "service"
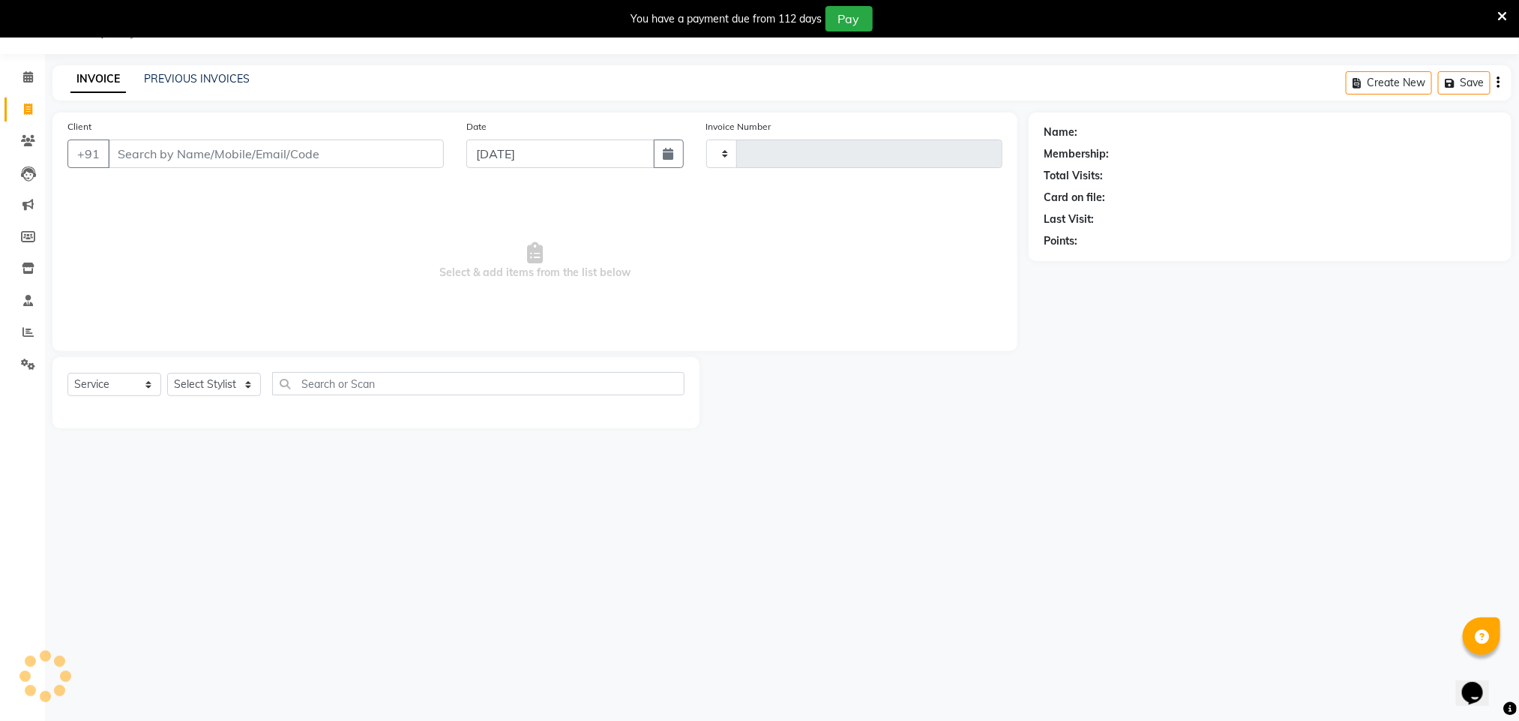
type input "2617"
select select "8211"
click at [184, 154] on input "Client" at bounding box center [276, 153] width 336 height 28
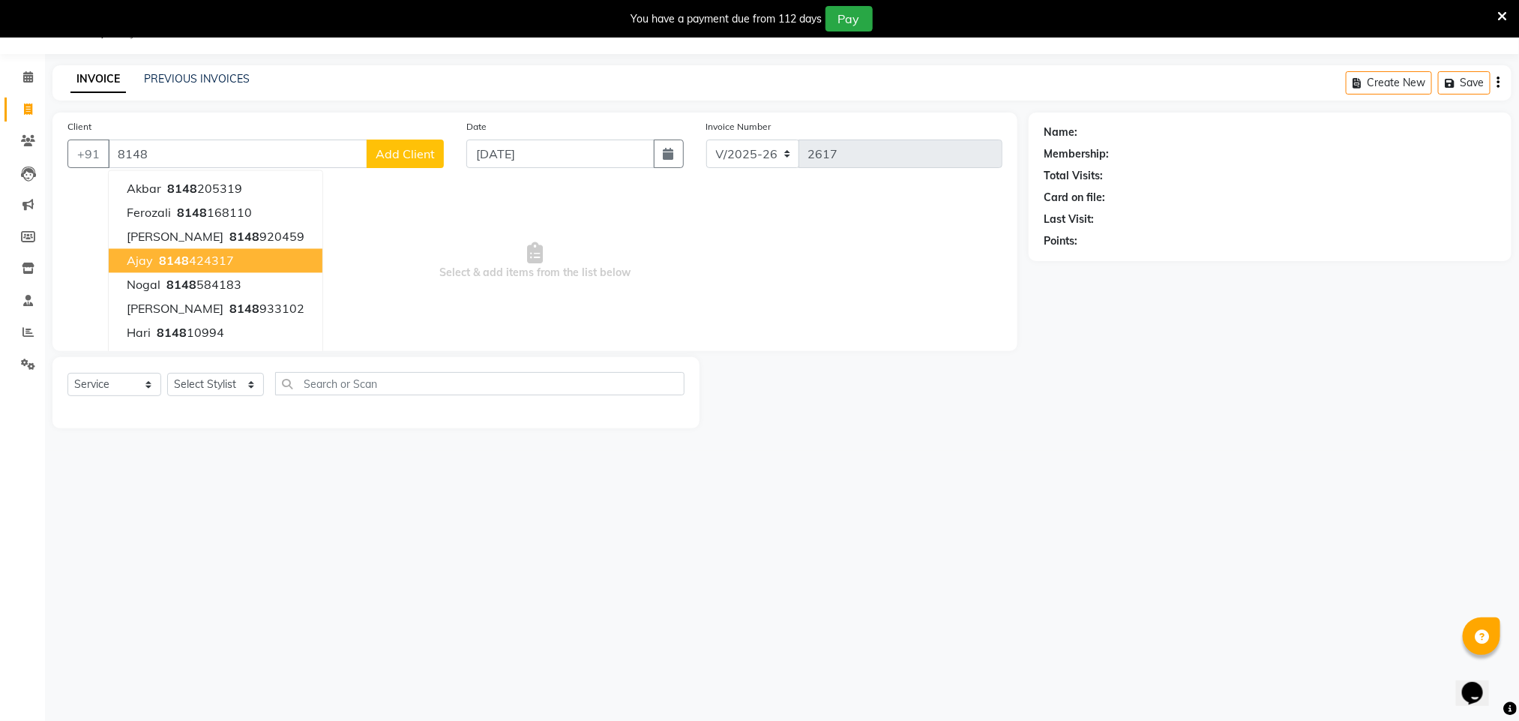
click at [200, 259] on ngb-highlight "8148 424317" at bounding box center [195, 260] width 78 height 15
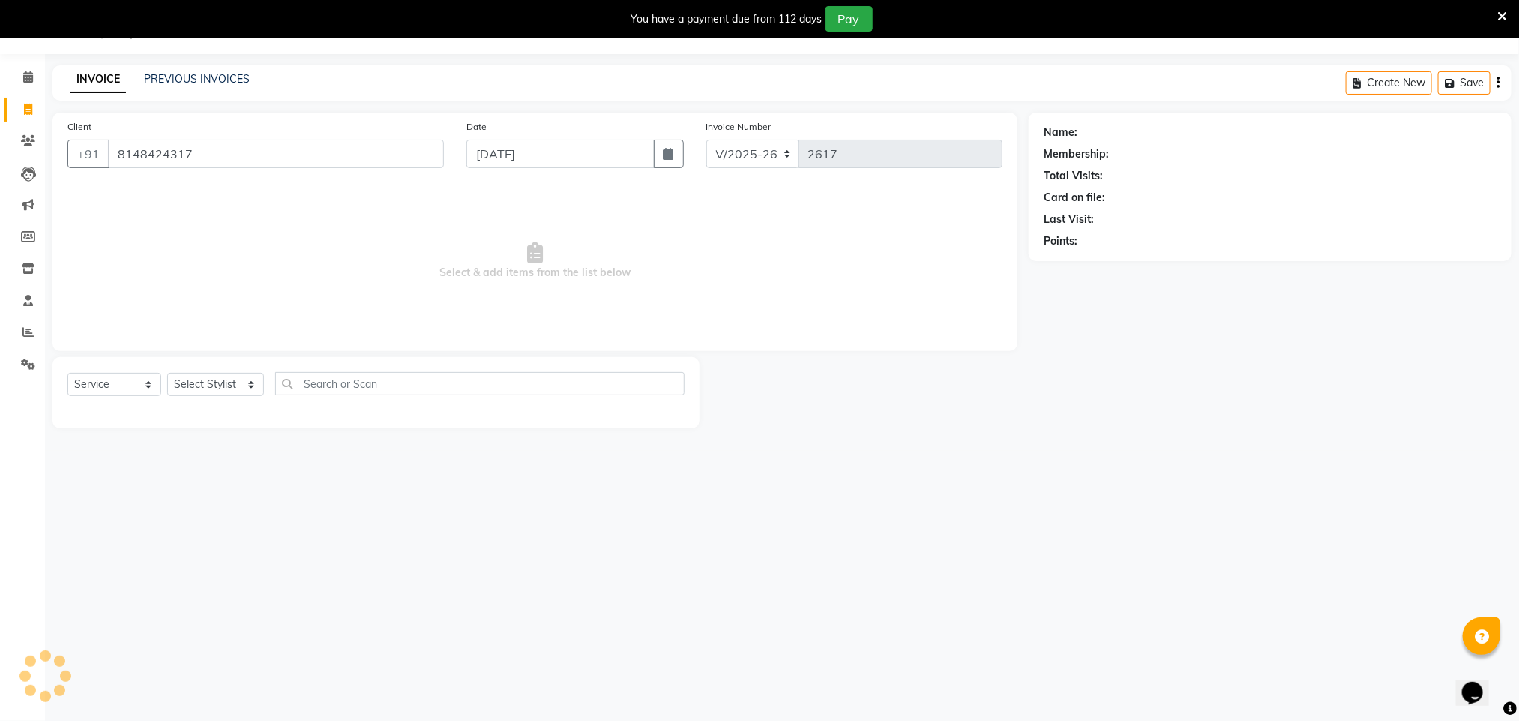
type input "8148424317"
click at [236, 385] on select "Select Stylist Manager [PERSON_NAME] [PERSON_NAME] [PERSON_NAME]" at bounding box center [215, 384] width 97 height 23
click at [167, 373] on select "Select Stylist Manager [PERSON_NAME] [PERSON_NAME] [PERSON_NAME]" at bounding box center [215, 384] width 97 height 23
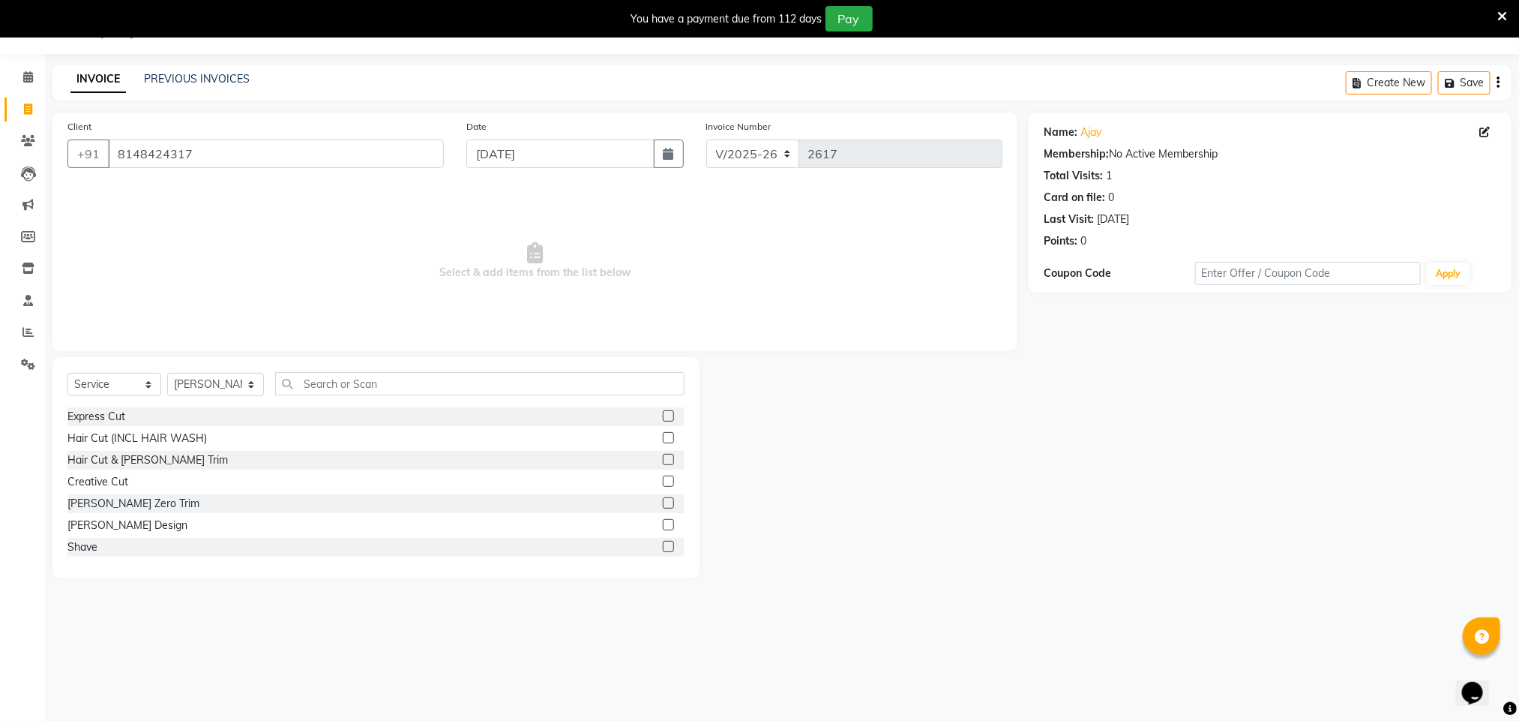
click at [214, 372] on div "Select Service Product Membership Package Voucher Prepaid Gift Card Select Styl…" at bounding box center [375, 389] width 617 height 35
click at [214, 385] on select "Select Stylist Manager [PERSON_NAME] [PERSON_NAME] [PERSON_NAME]" at bounding box center [215, 384] width 97 height 23
select select "78843"
click at [167, 373] on select "Select Stylist Manager [PERSON_NAME] [PERSON_NAME] [PERSON_NAME]" at bounding box center [215, 384] width 97 height 23
click at [663, 412] on label at bounding box center [668, 415] width 11 height 11
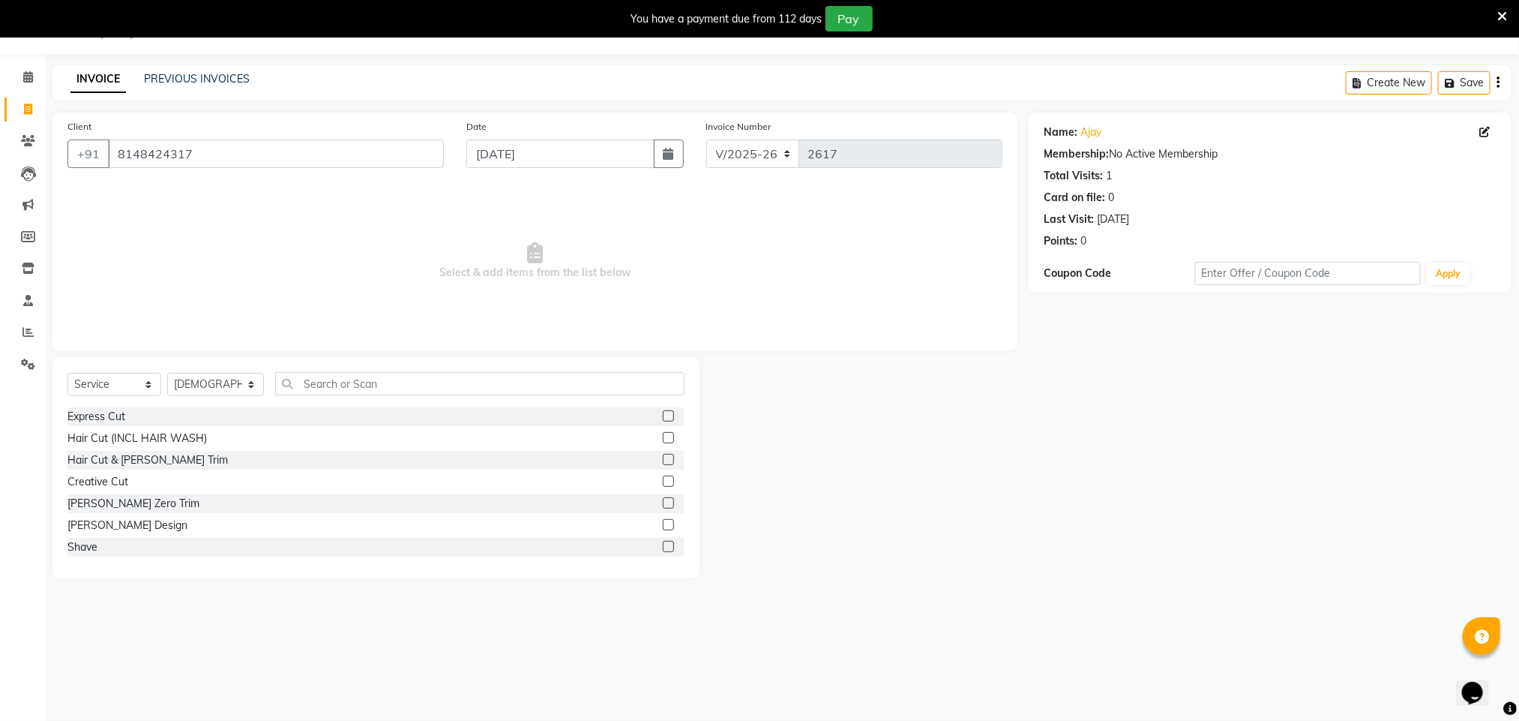
click at [663, 412] on input "checkbox" at bounding box center [668, 417] width 10 height 10
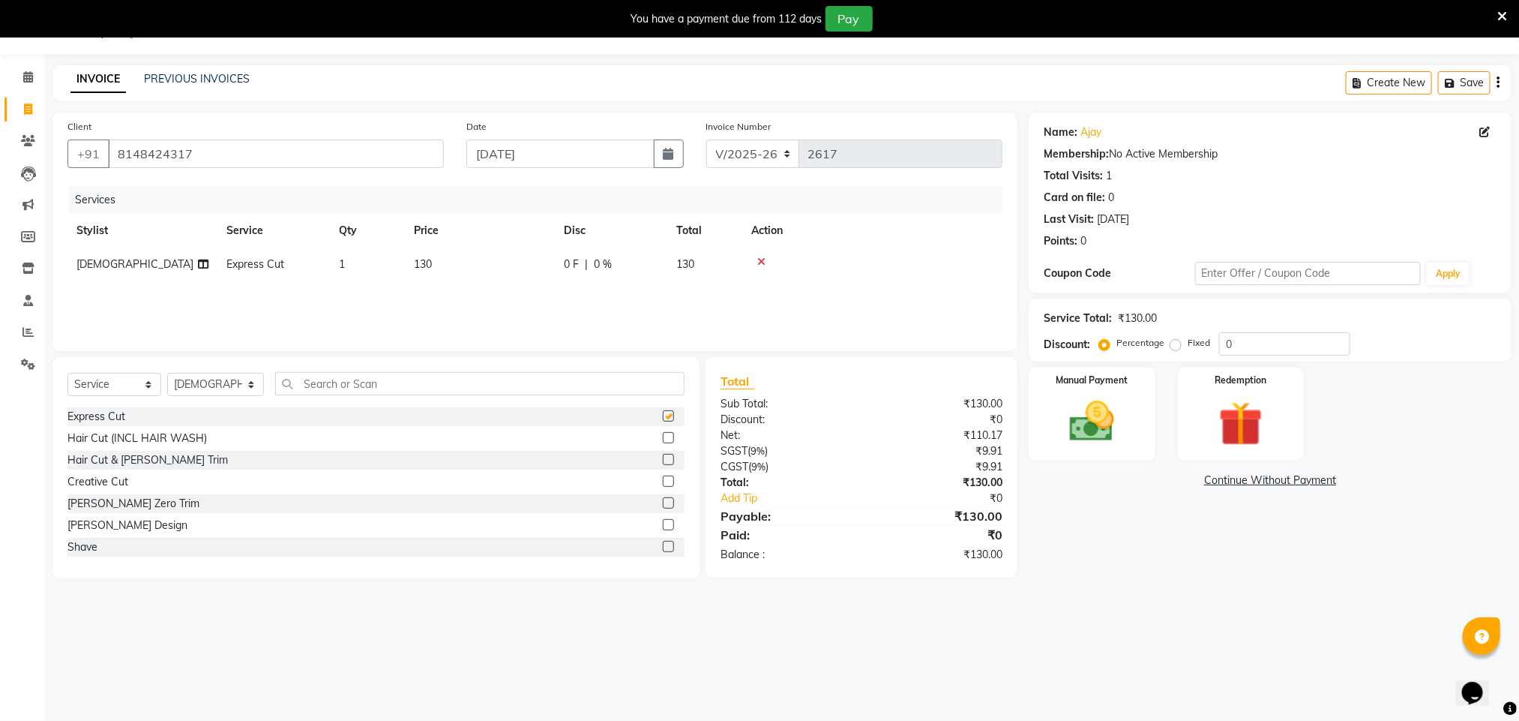
checkbox input "false"
click at [663, 529] on label at bounding box center [668, 524] width 11 height 11
click at [663, 529] on input "checkbox" at bounding box center [668, 525] width 10 height 10
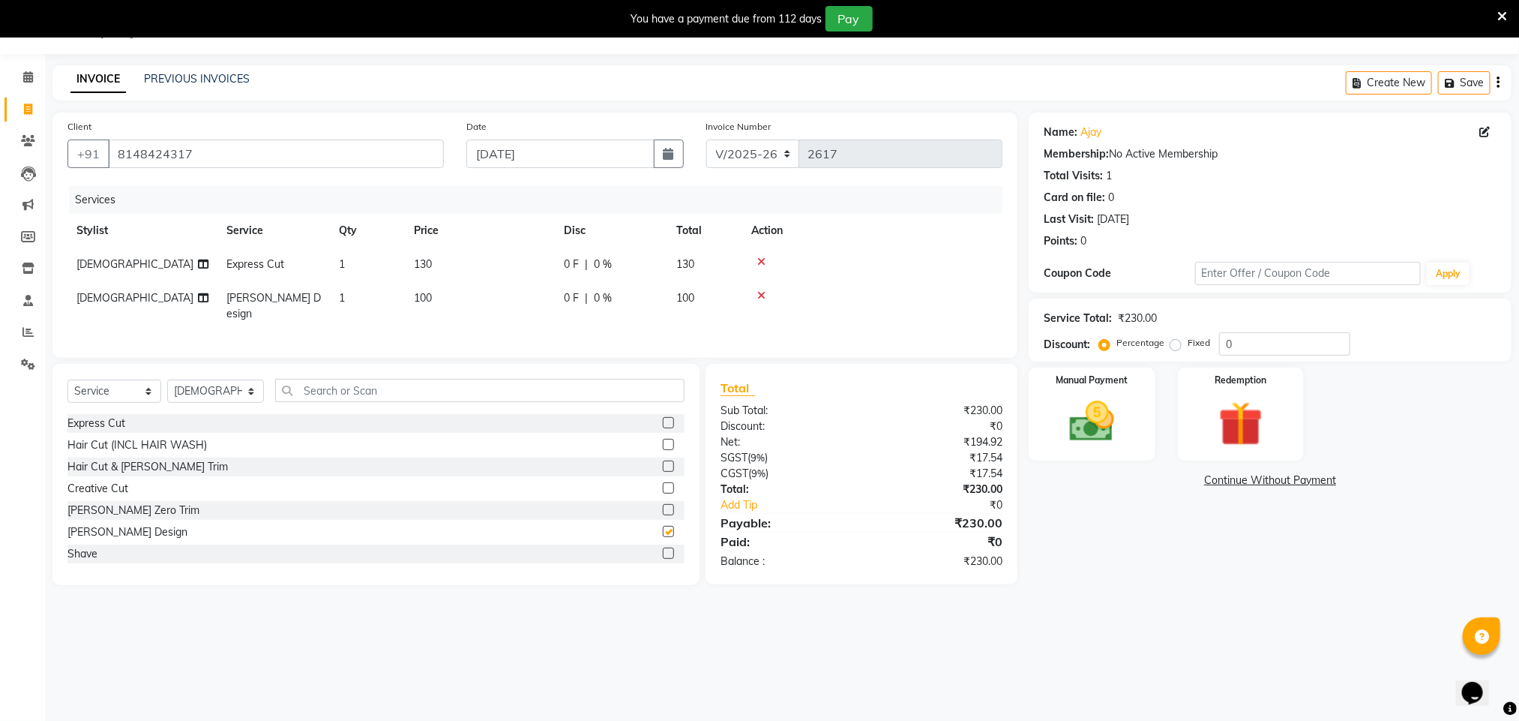
checkbox input "false"
click at [748, 415] on img at bounding box center [1091, 421] width 75 height 53
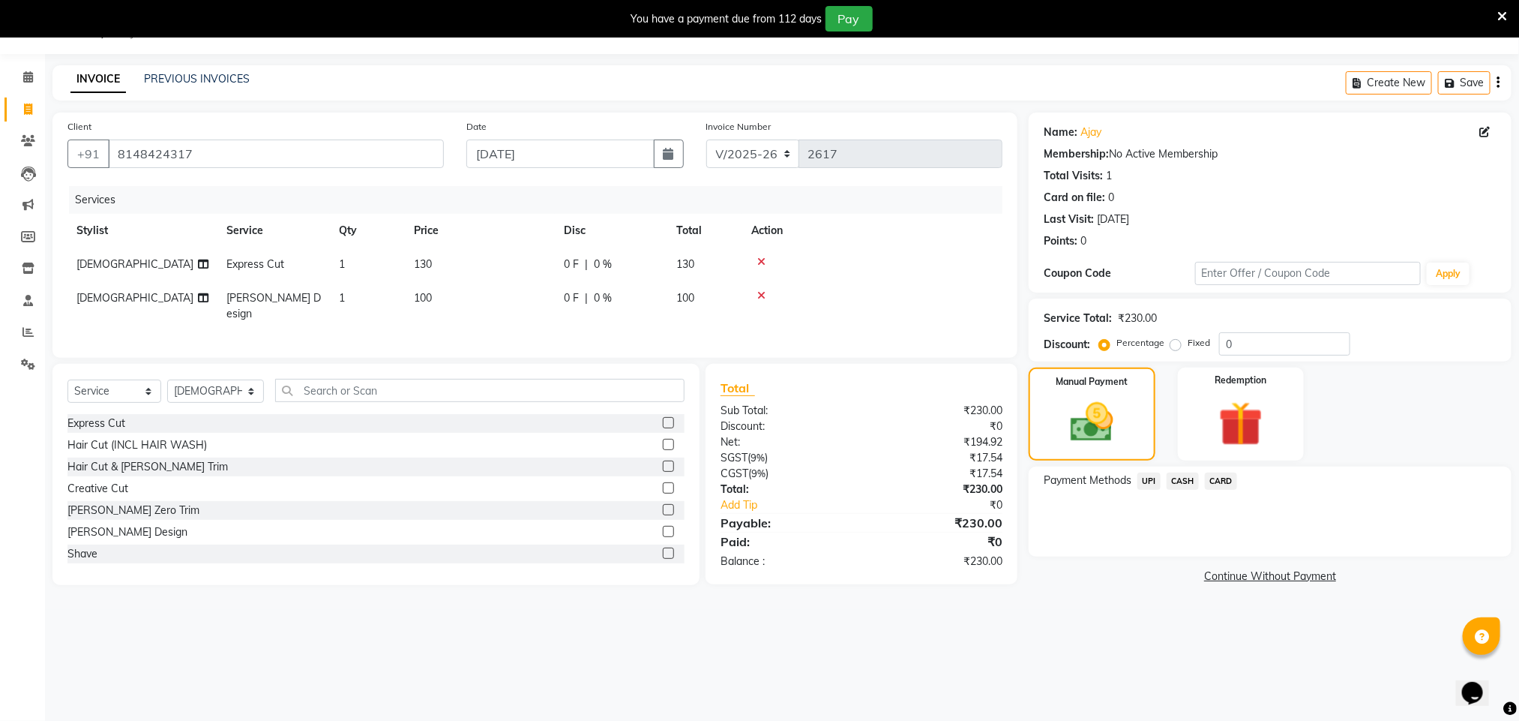
click at [748, 480] on span "CASH" at bounding box center [1183, 480] width 32 height 17
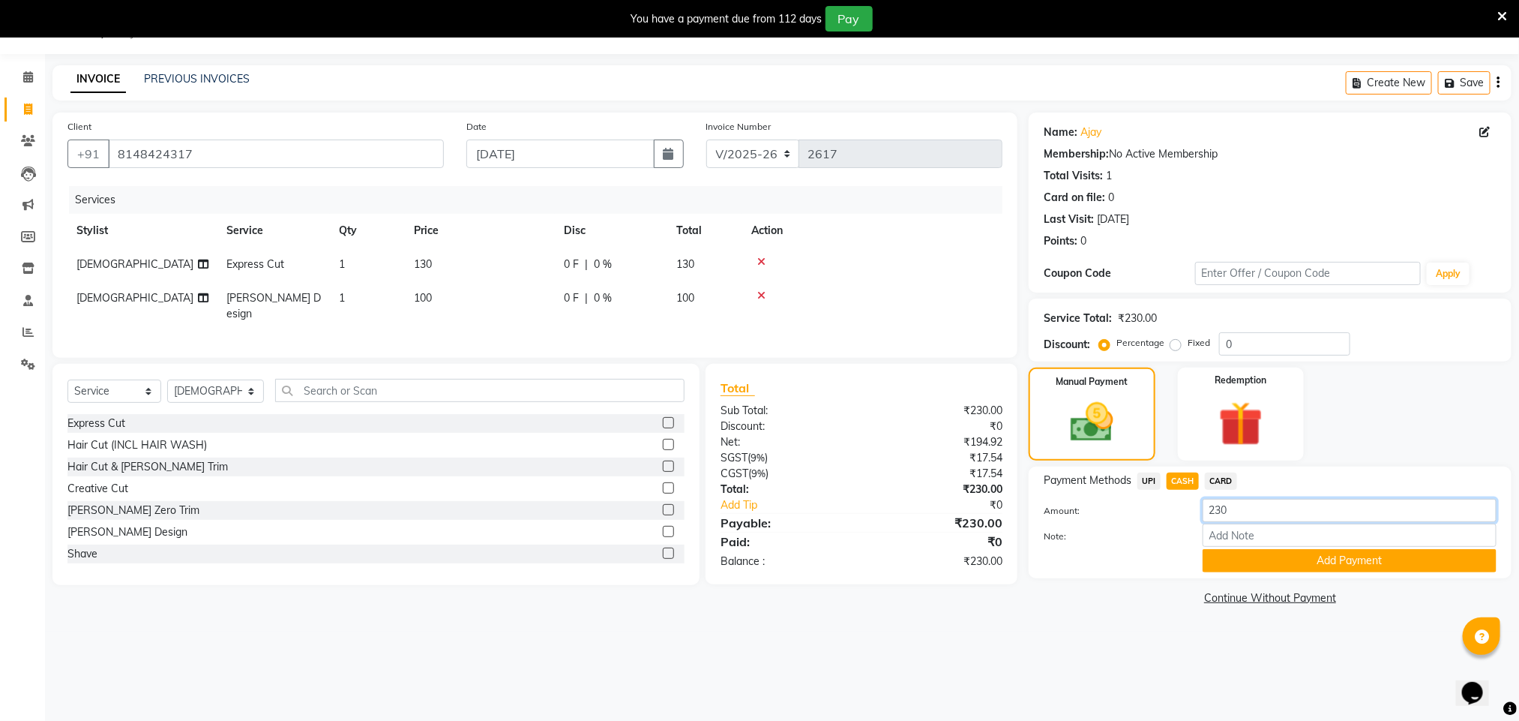
drag, startPoint x: 1244, startPoint y: 509, endPoint x: 1060, endPoint y: 495, distance: 184.3
click at [748, 495] on div "Payment Methods UPI CASH CARD Amount: 230 Note: Add Payment" at bounding box center [1270, 522] width 453 height 100
type input "100"
click at [748, 556] on button "Add Payment" at bounding box center [1350, 560] width 294 height 23
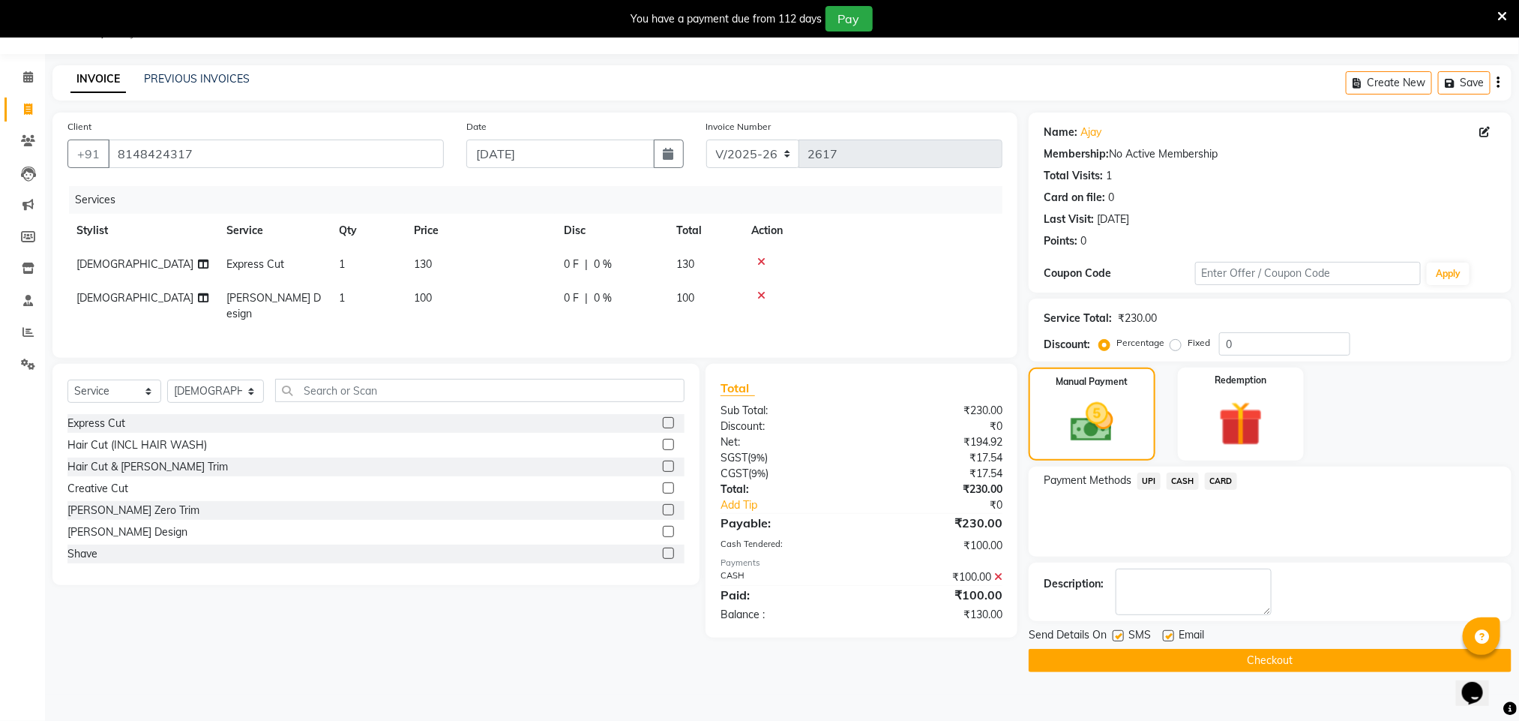
click at [748, 478] on span "UPI" at bounding box center [1149, 480] width 23 height 17
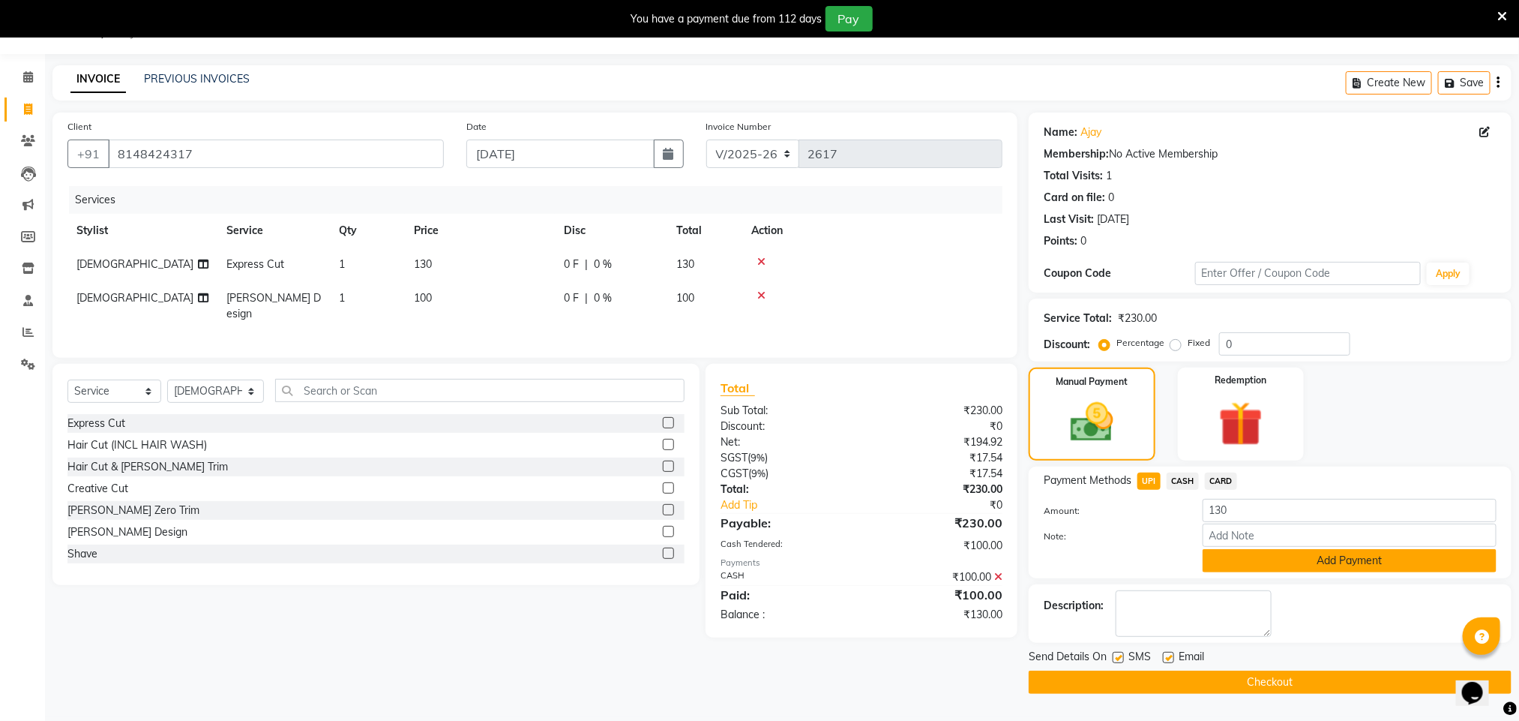
click at [748, 552] on button "Add Payment" at bounding box center [1350, 560] width 294 height 23
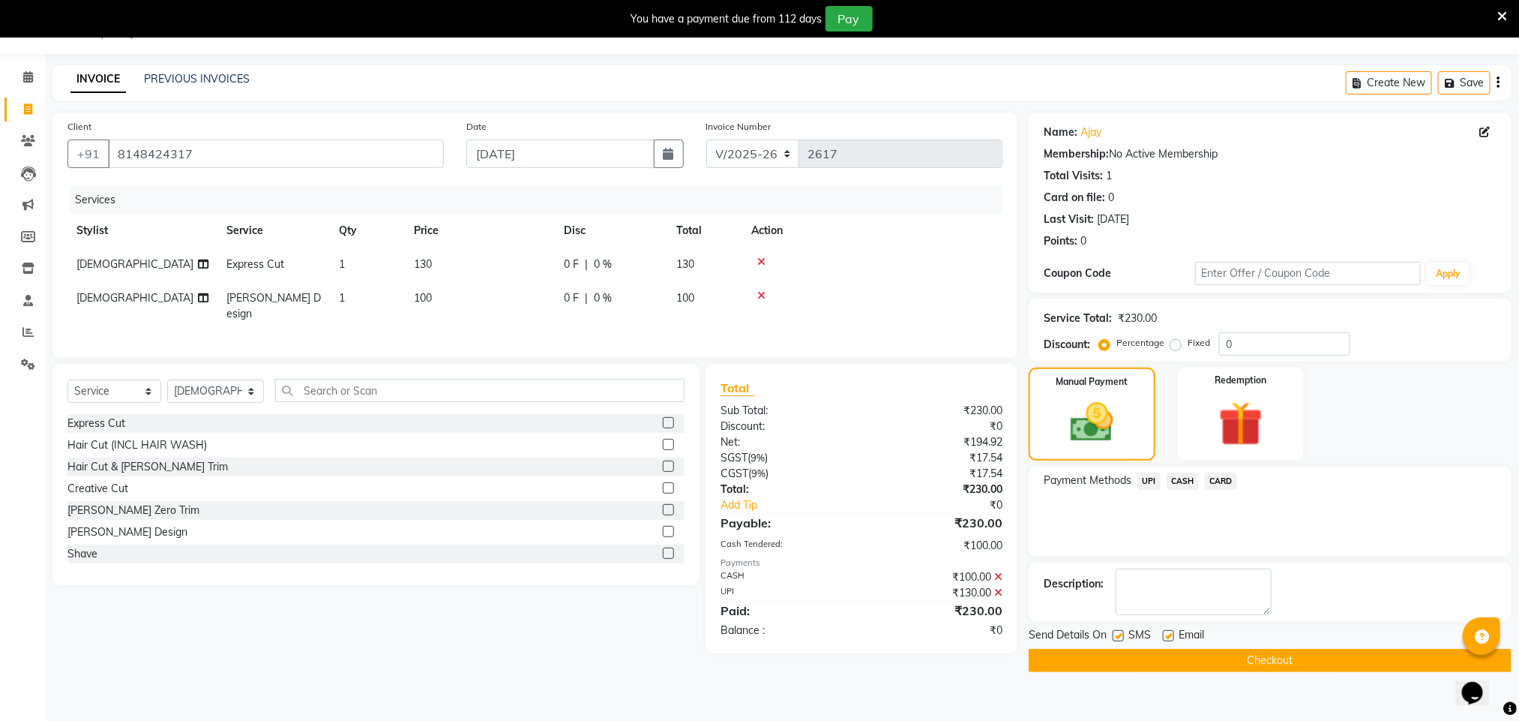
click at [748, 660] on button "Checkout" at bounding box center [1270, 660] width 483 height 23
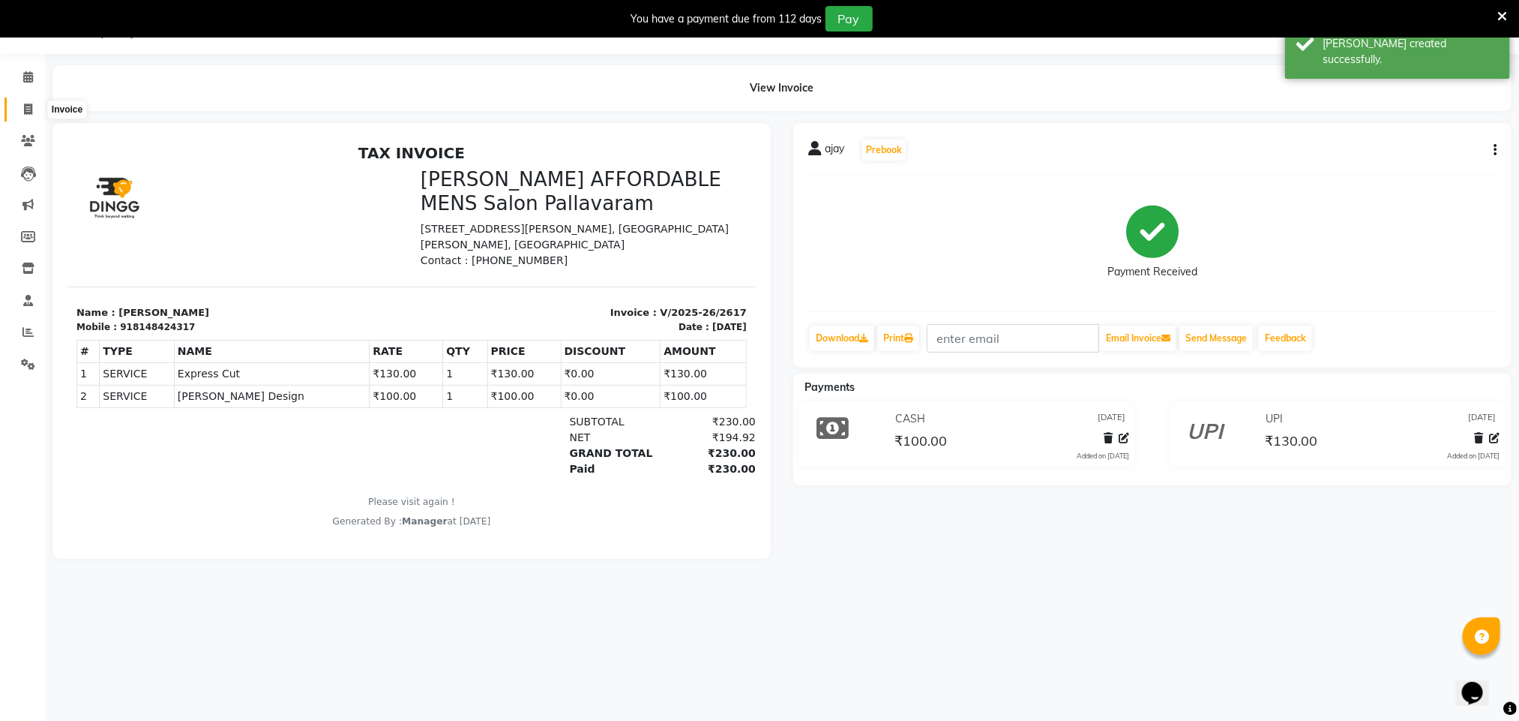
click at [29, 106] on icon at bounding box center [28, 108] width 8 height 11
select select "service"
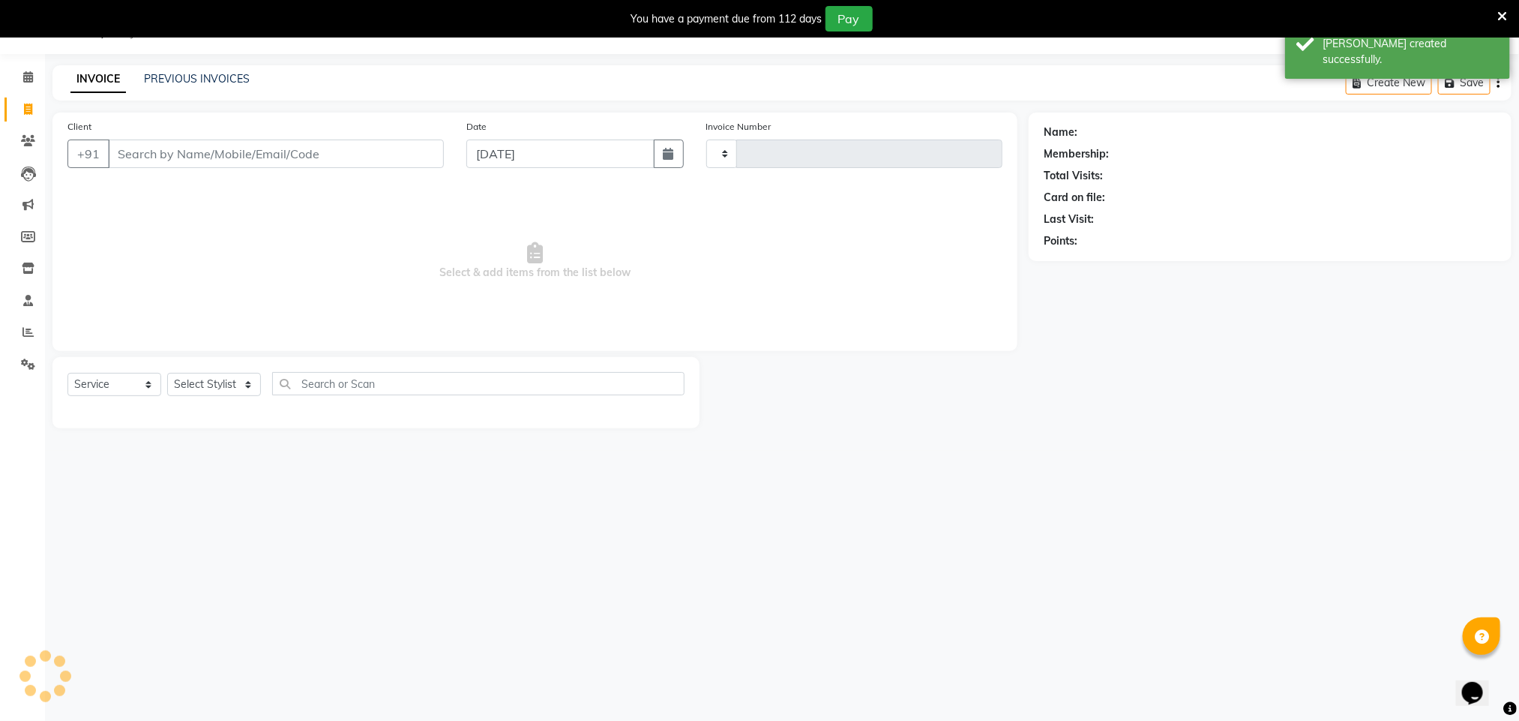
type input "2618"
select select "8211"
click at [27, 337] on span at bounding box center [28, 332] width 26 height 17
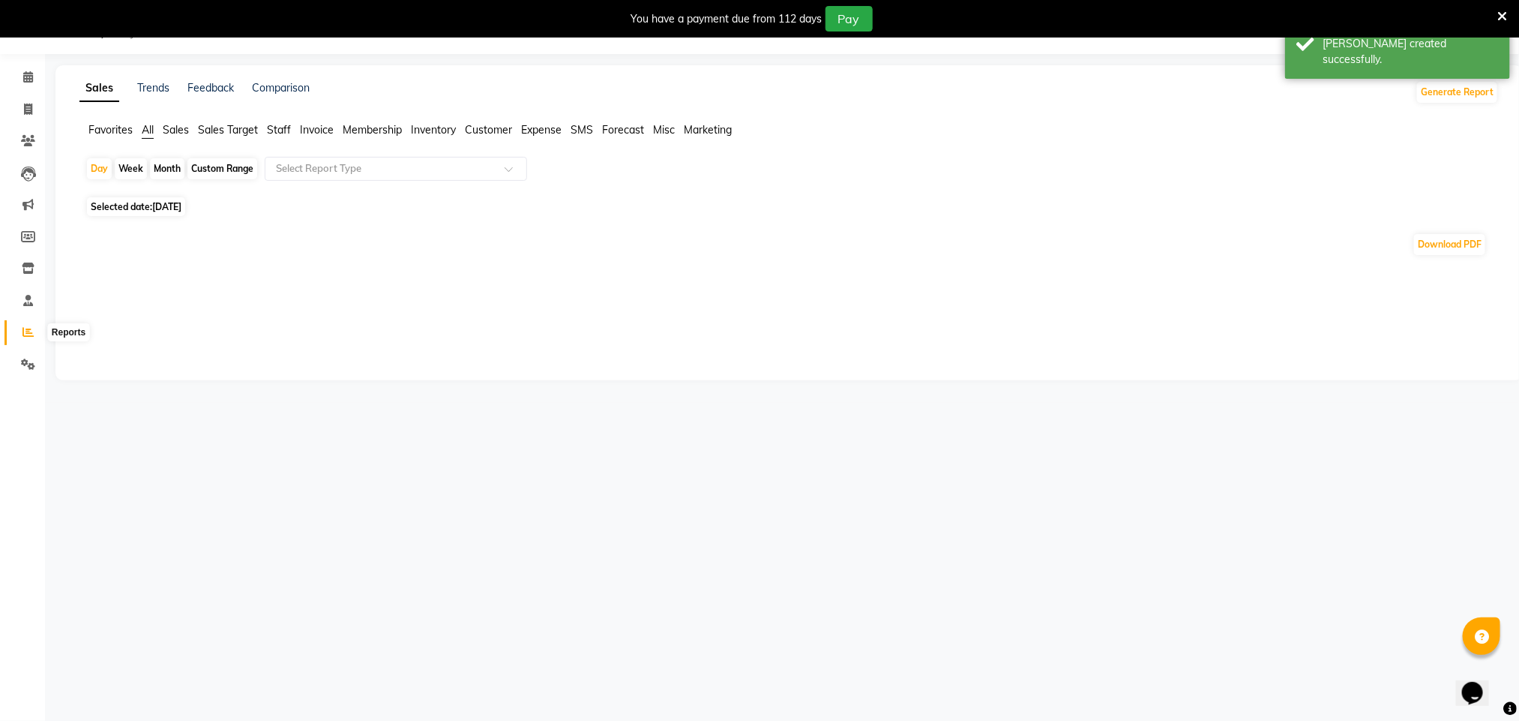
click at [20, 333] on span at bounding box center [28, 332] width 26 height 17
click at [25, 333] on icon at bounding box center [27, 331] width 11 height 11
